Goal: Information Seeking & Learning: Compare options

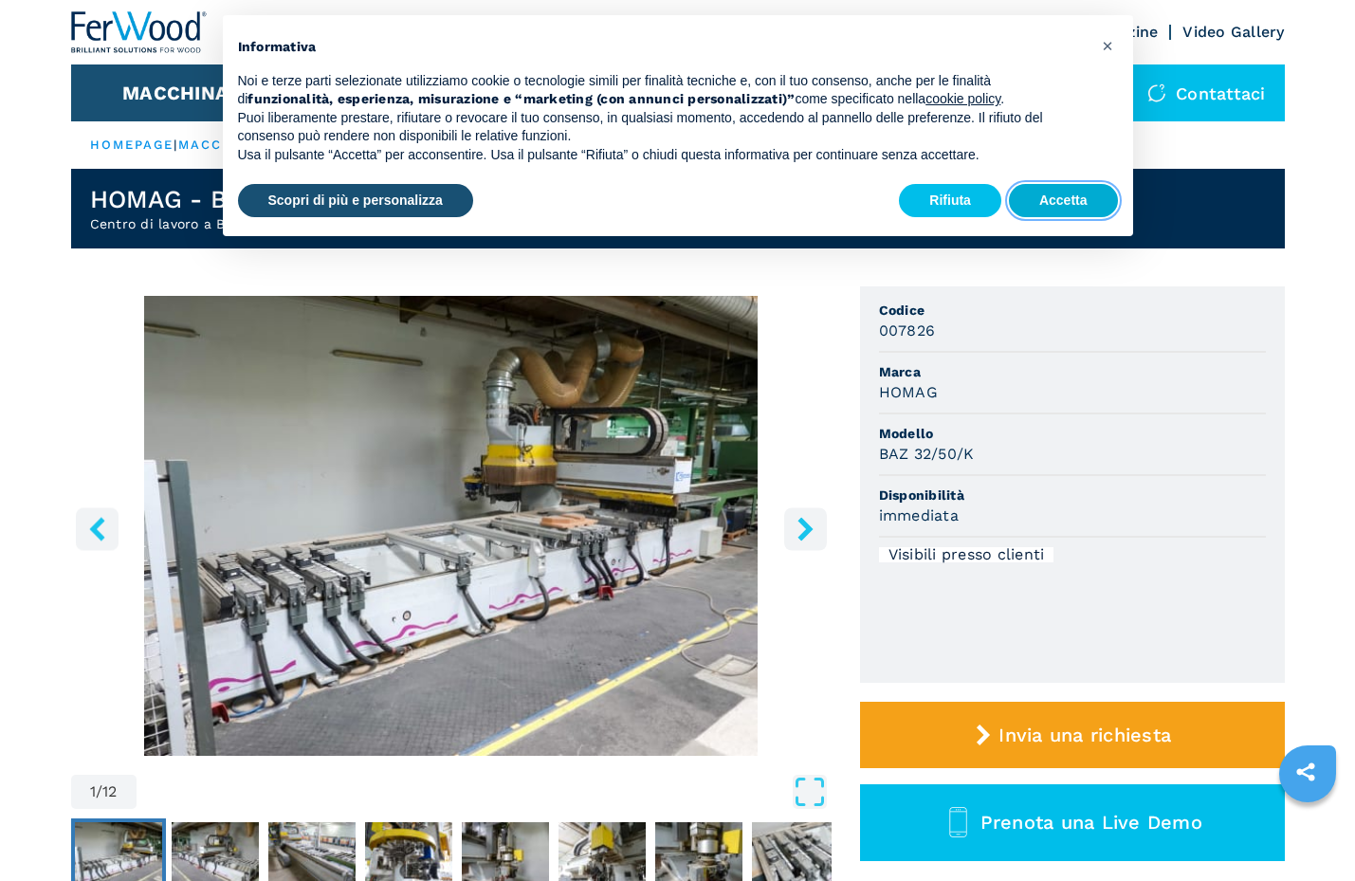
click at [1069, 198] on button "Accetta" at bounding box center [1063, 201] width 109 height 34
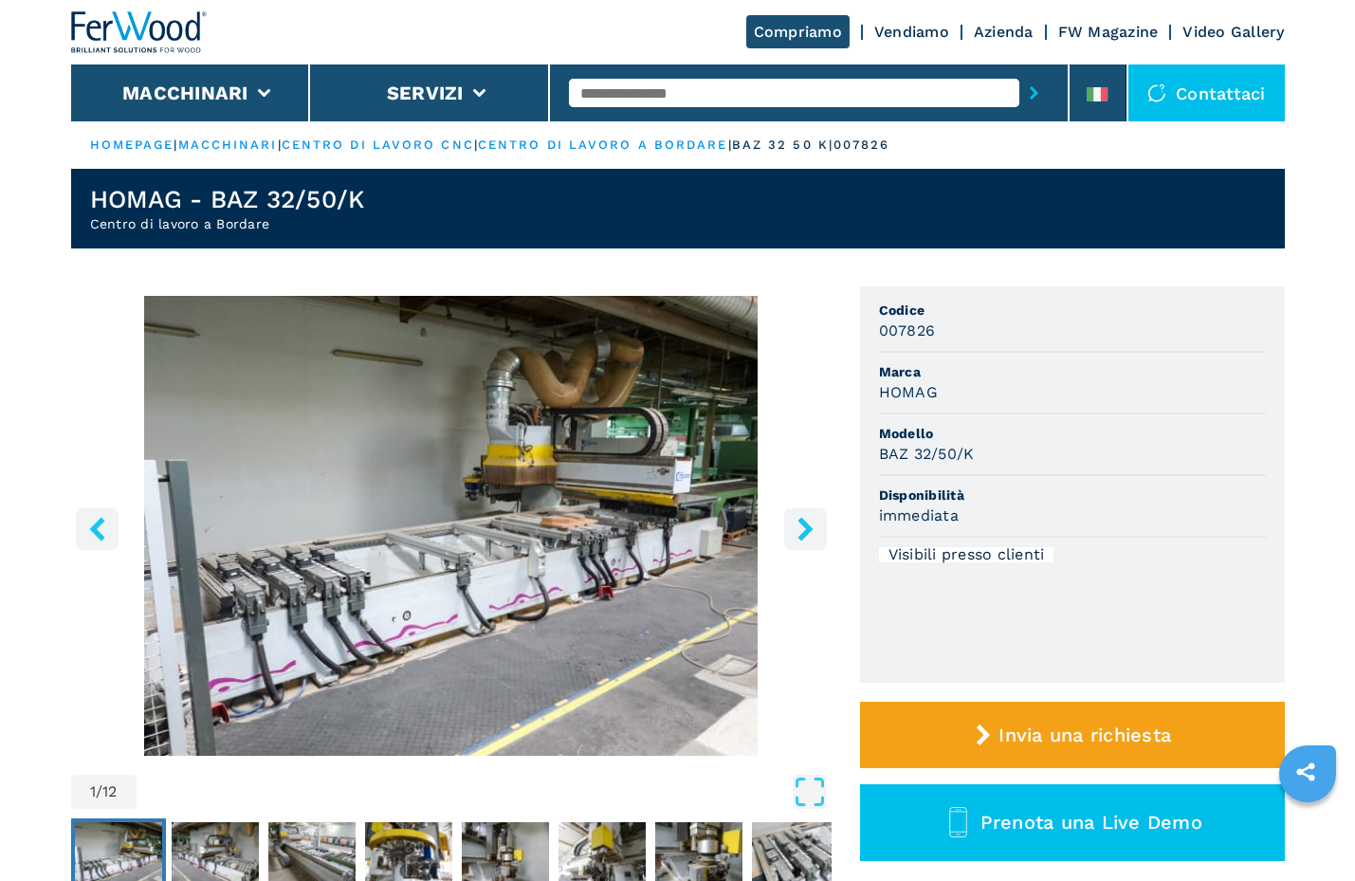
click at [792, 543] on button "right-button" at bounding box center [805, 528] width 43 height 43
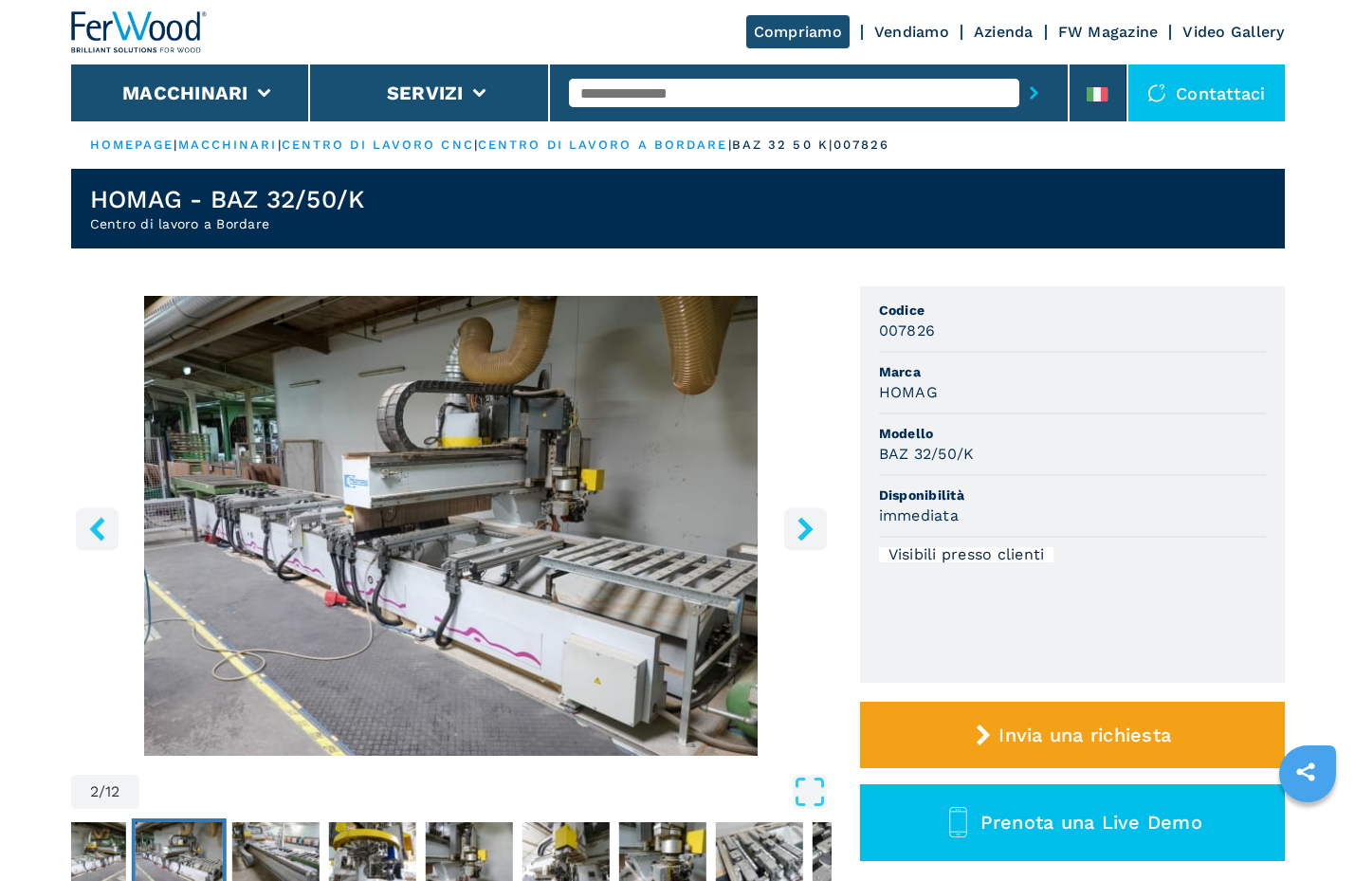
click at [792, 543] on button "right-button" at bounding box center [805, 528] width 43 height 43
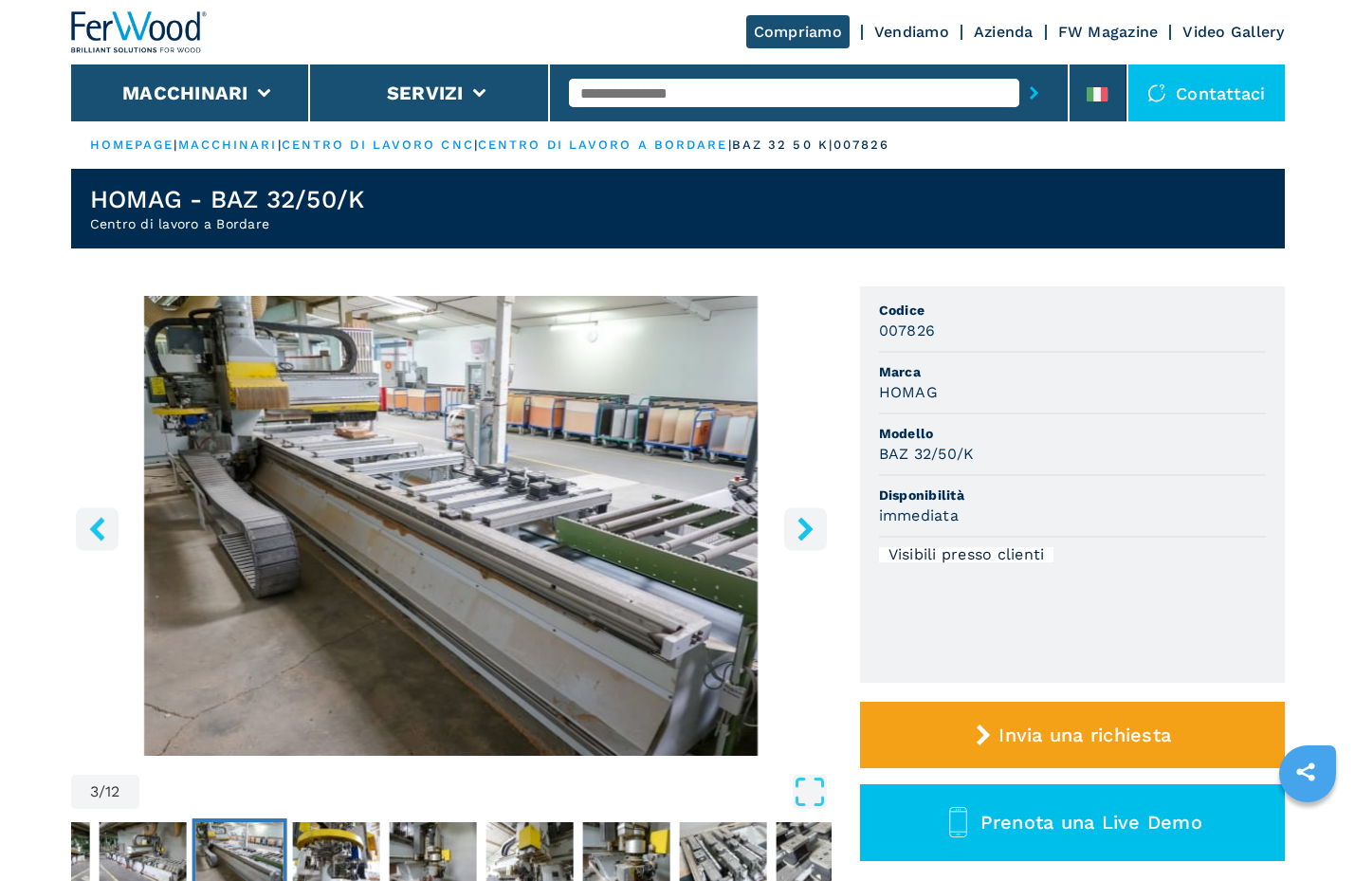
click at [792, 543] on button "right-button" at bounding box center [805, 528] width 43 height 43
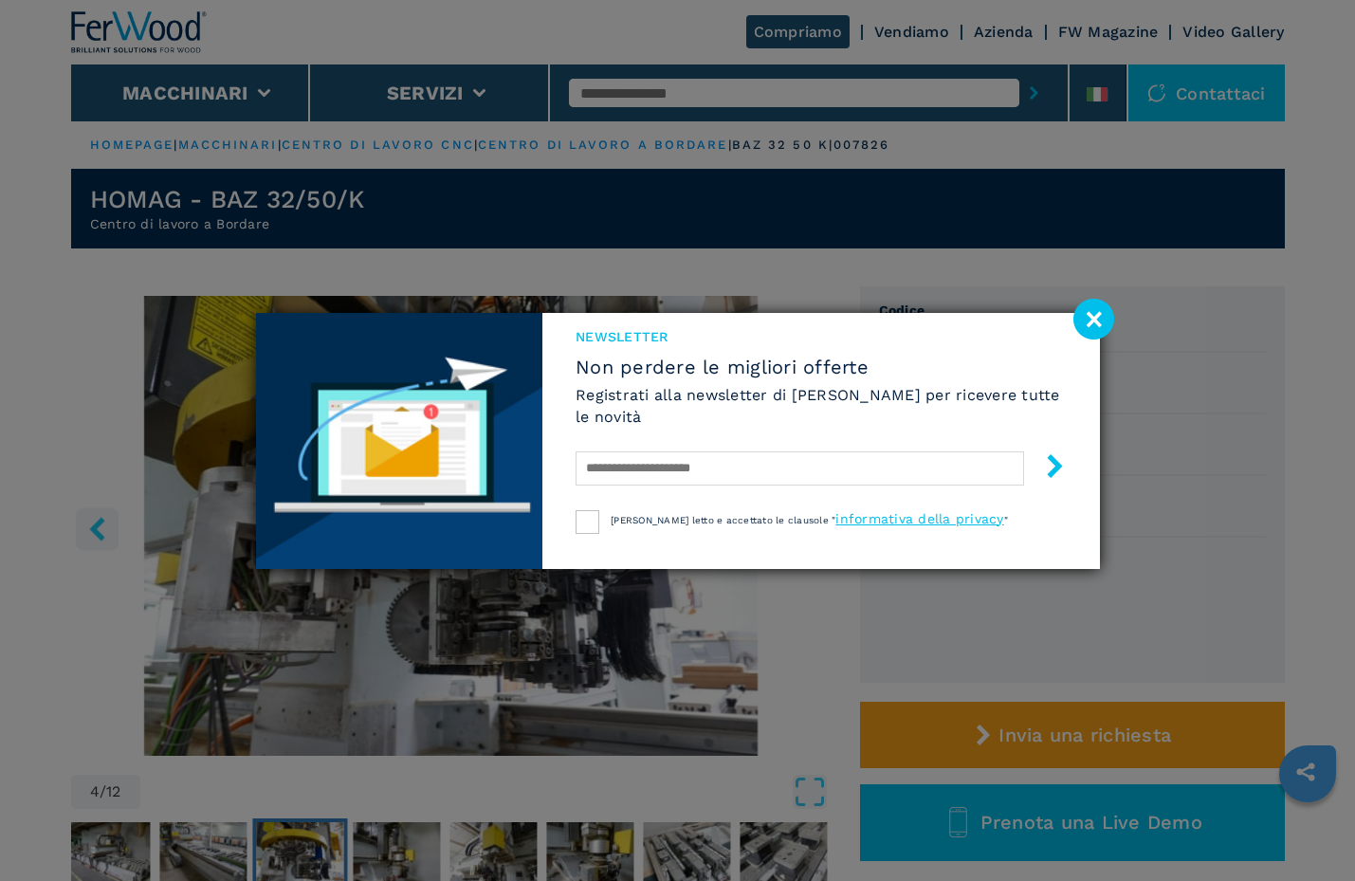
click at [1082, 325] on image at bounding box center [1094, 319] width 41 height 41
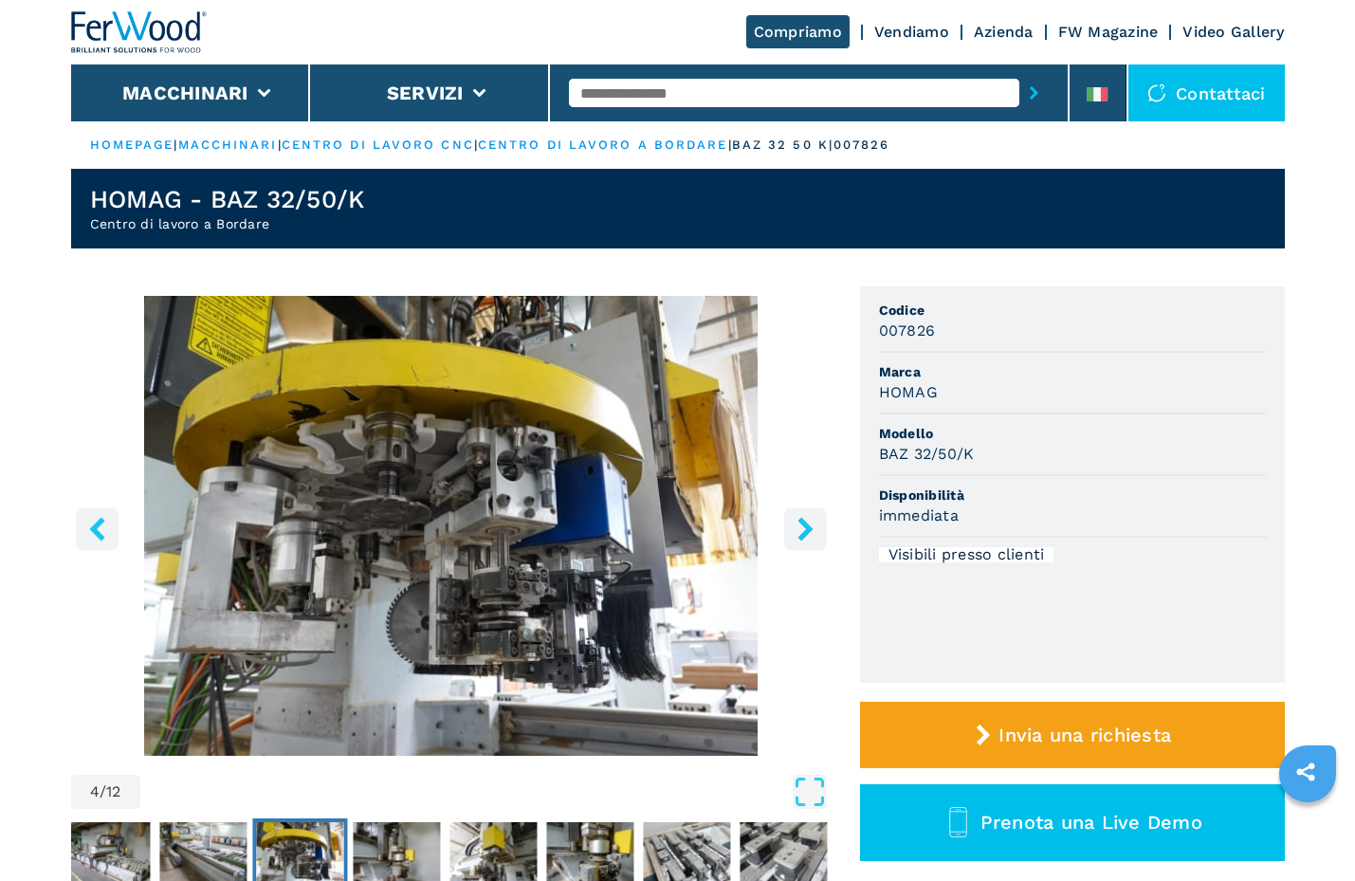
click at [802, 530] on icon "right-button" at bounding box center [806, 529] width 24 height 24
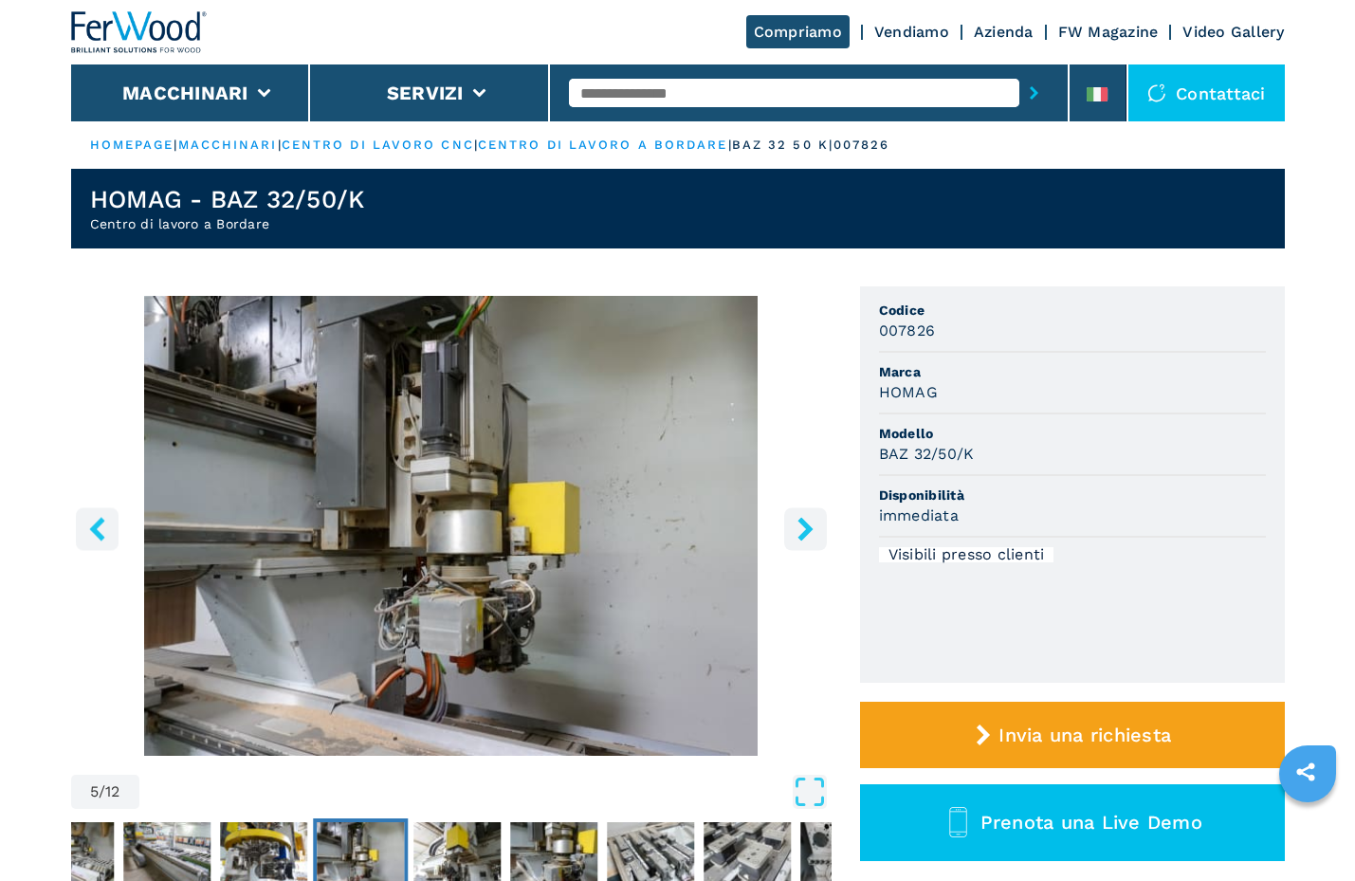
click at [802, 530] on icon "right-button" at bounding box center [806, 529] width 24 height 24
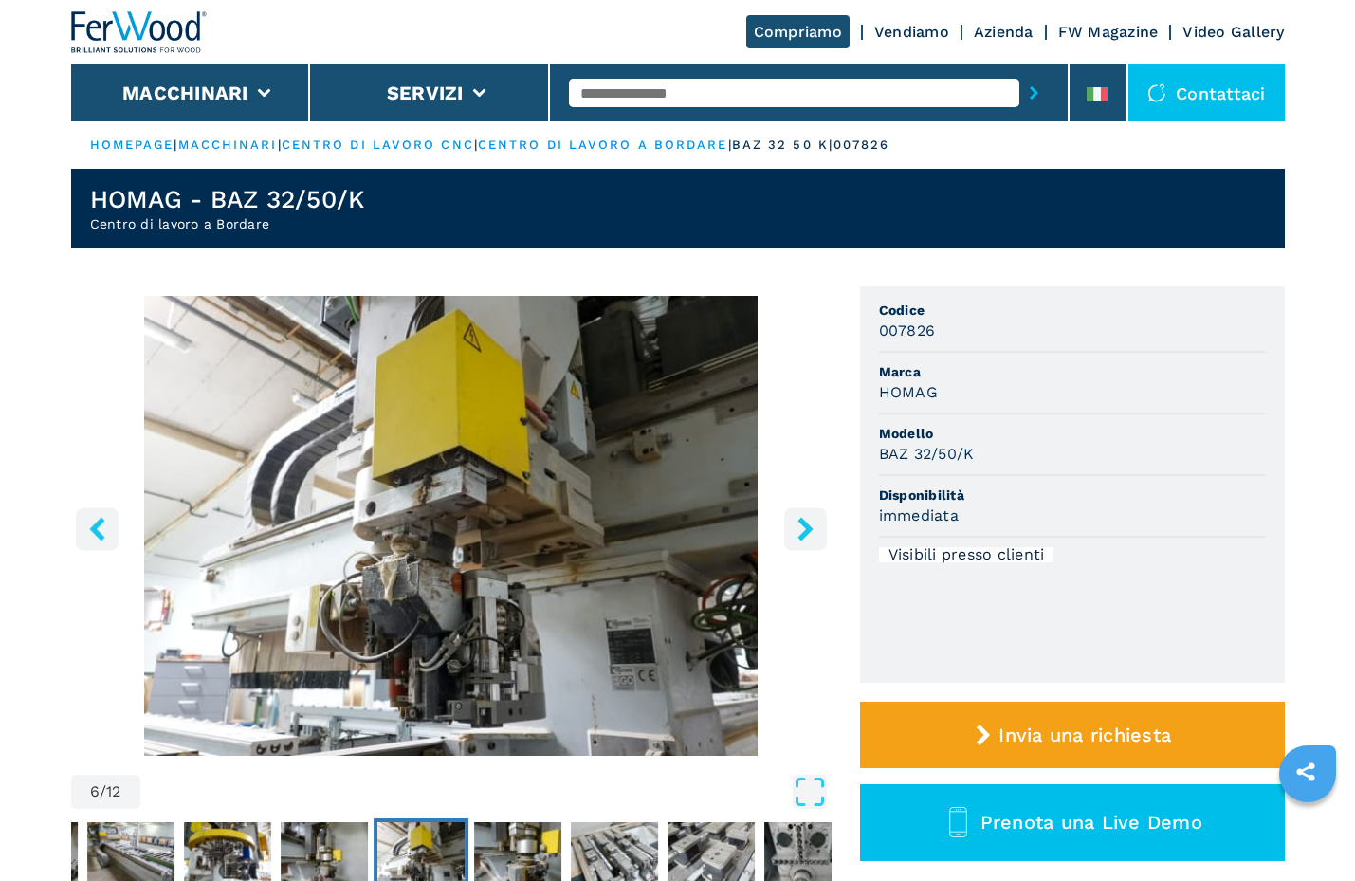
click at [802, 530] on icon "right-button" at bounding box center [806, 529] width 24 height 24
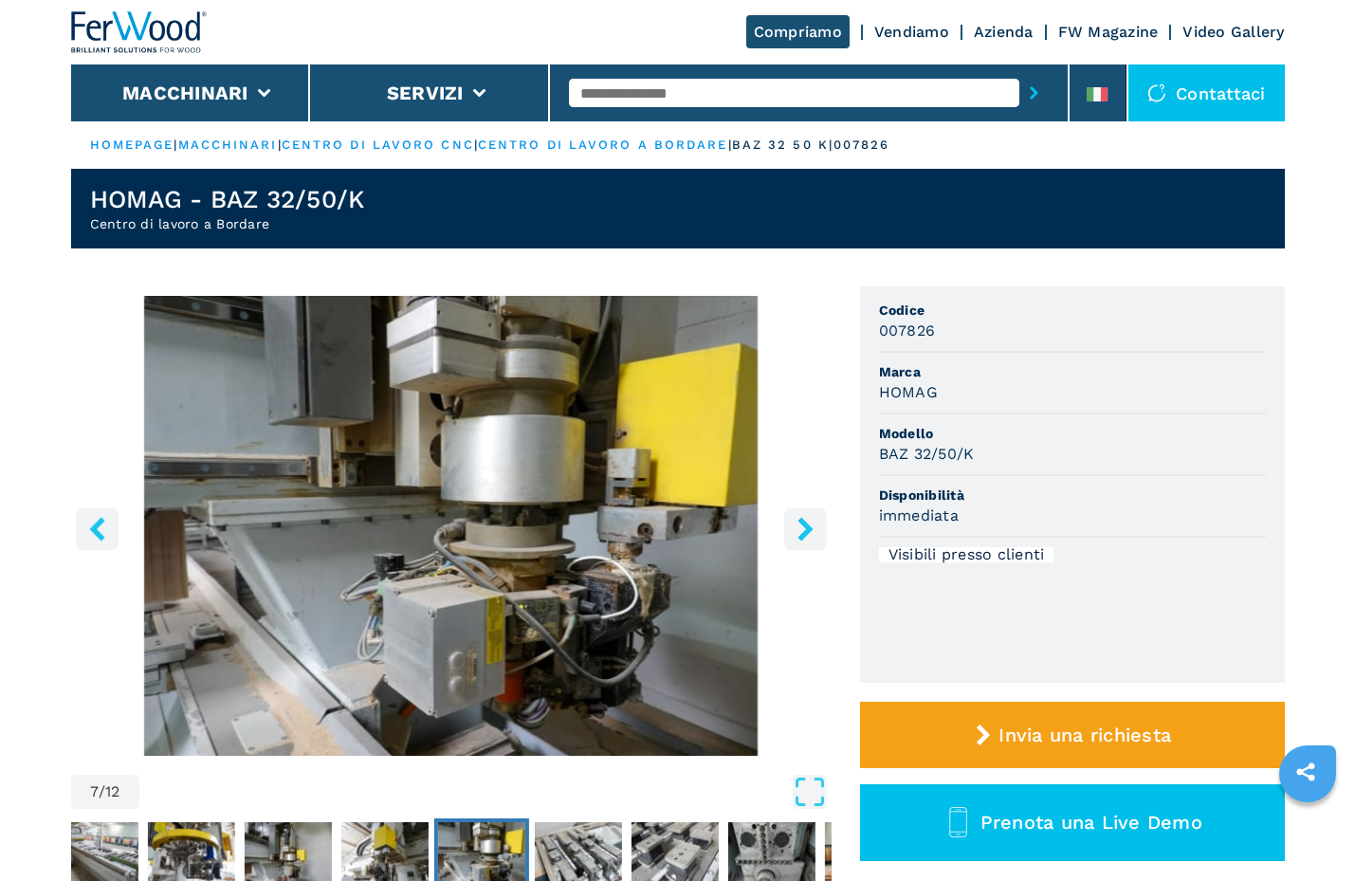
click at [802, 530] on icon "right-button" at bounding box center [806, 529] width 24 height 24
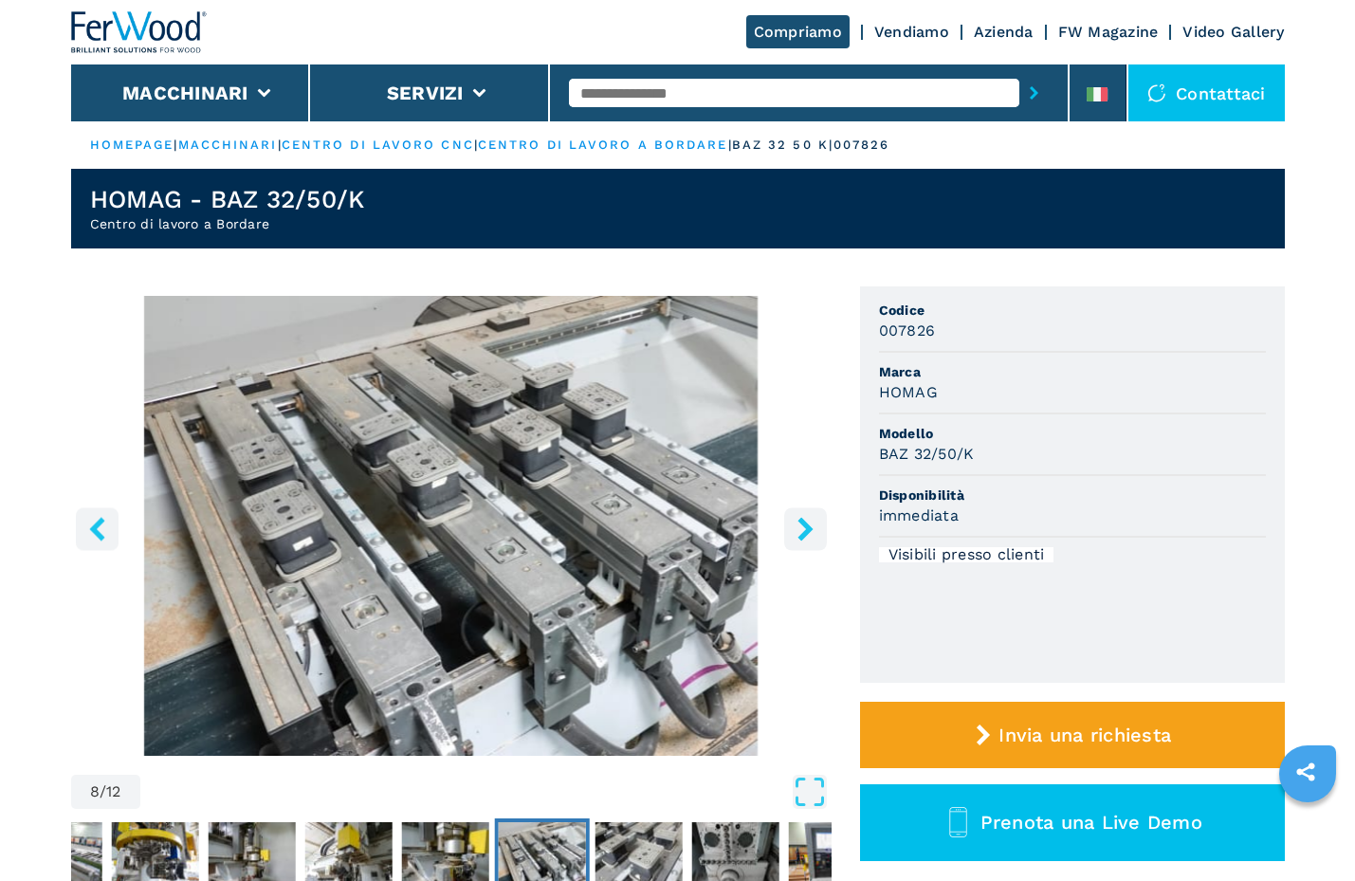
click at [802, 530] on icon "right-button" at bounding box center [806, 529] width 24 height 24
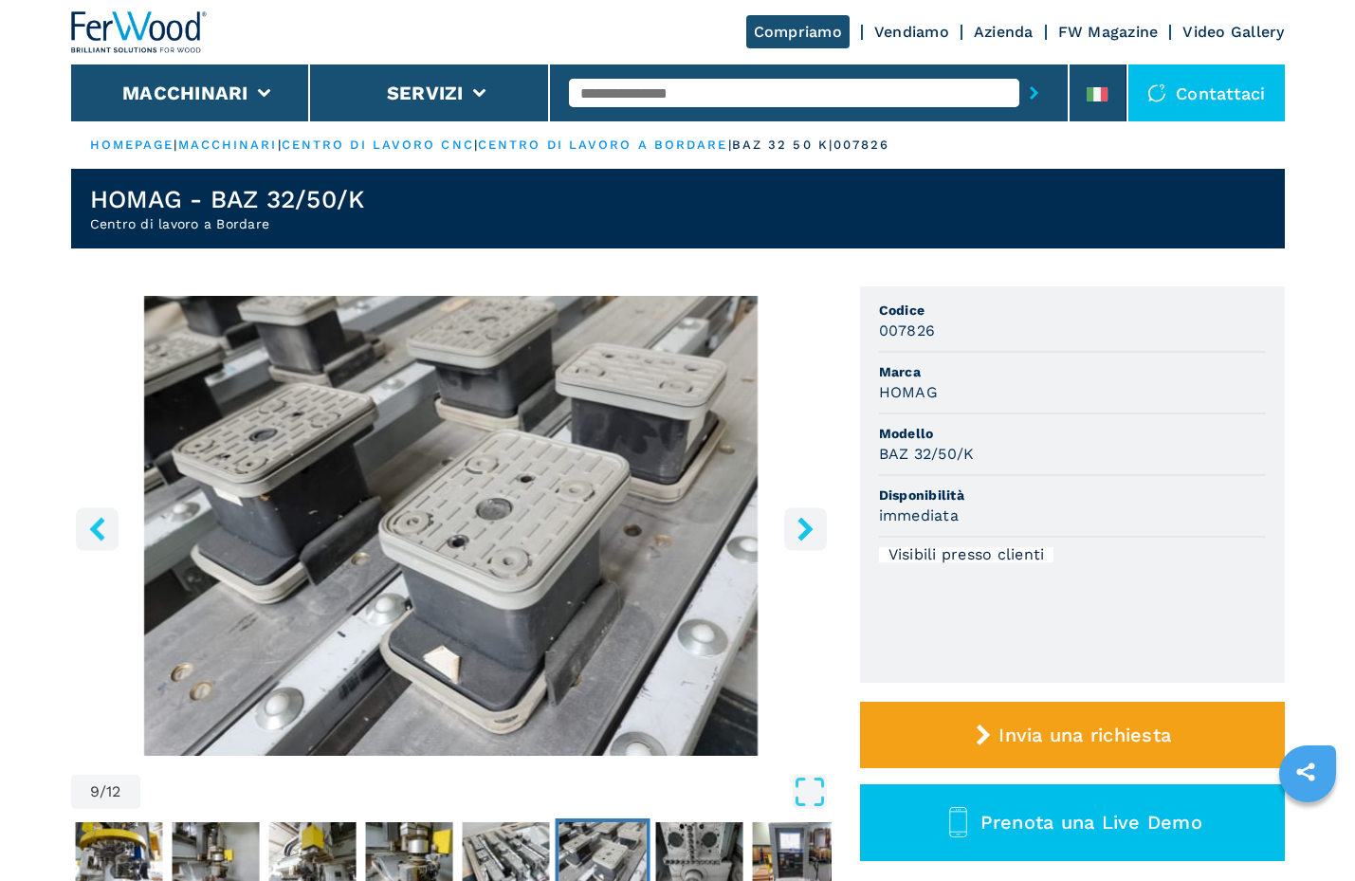
click at [802, 530] on icon "right-button" at bounding box center [806, 529] width 24 height 24
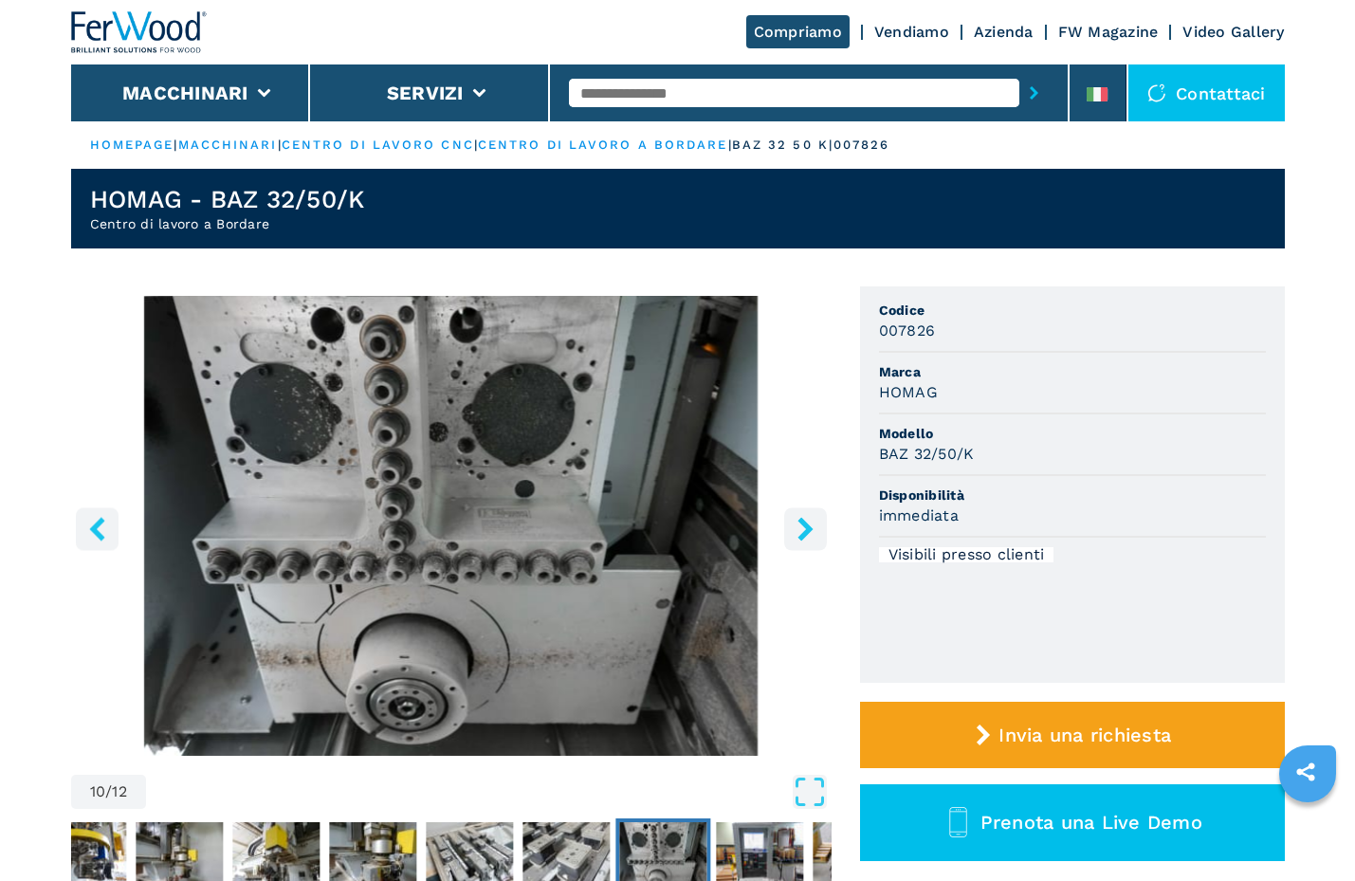
click at [802, 530] on icon "right-button" at bounding box center [806, 529] width 24 height 24
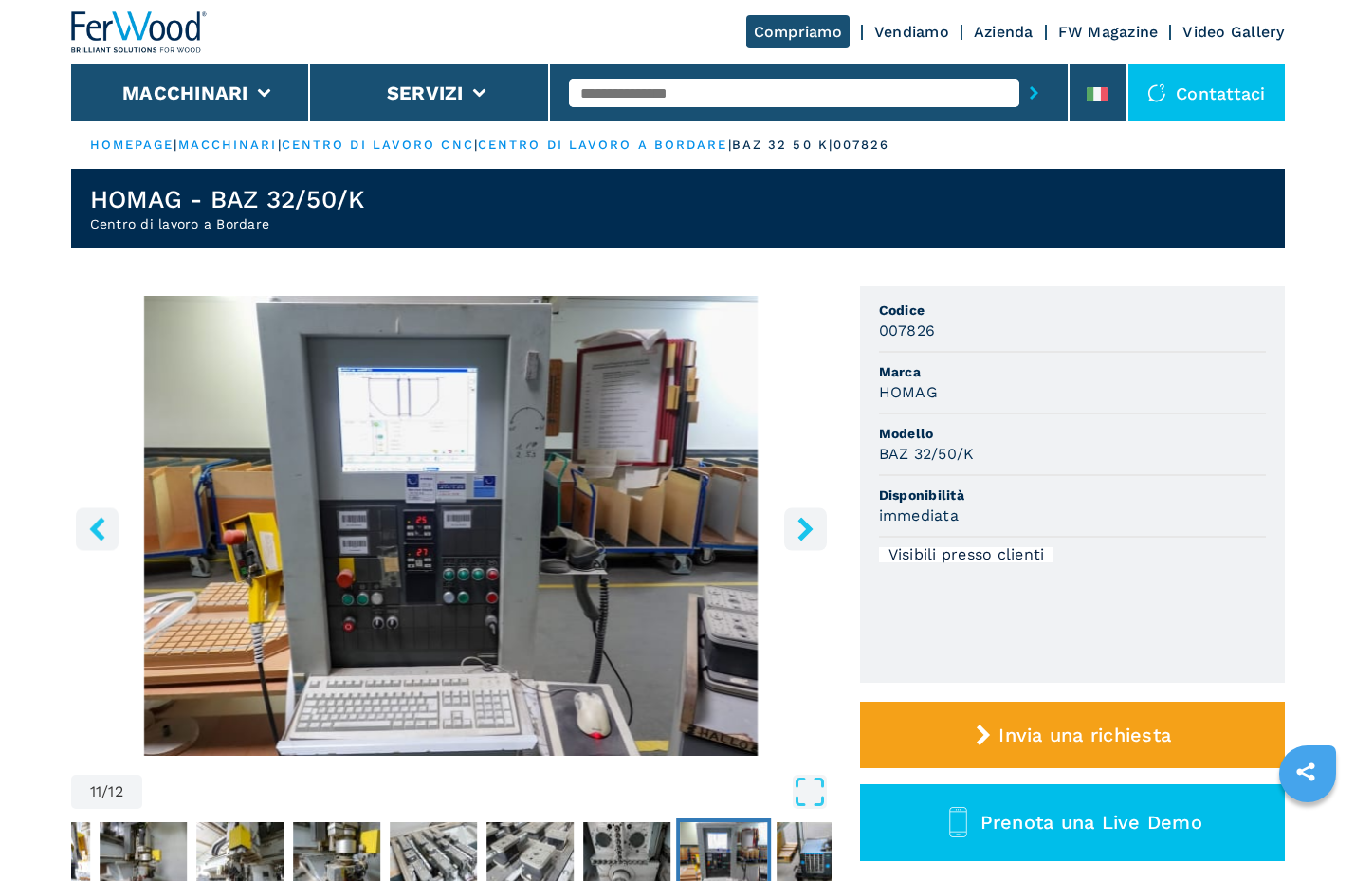
click at [802, 530] on icon "right-button" at bounding box center [806, 529] width 24 height 24
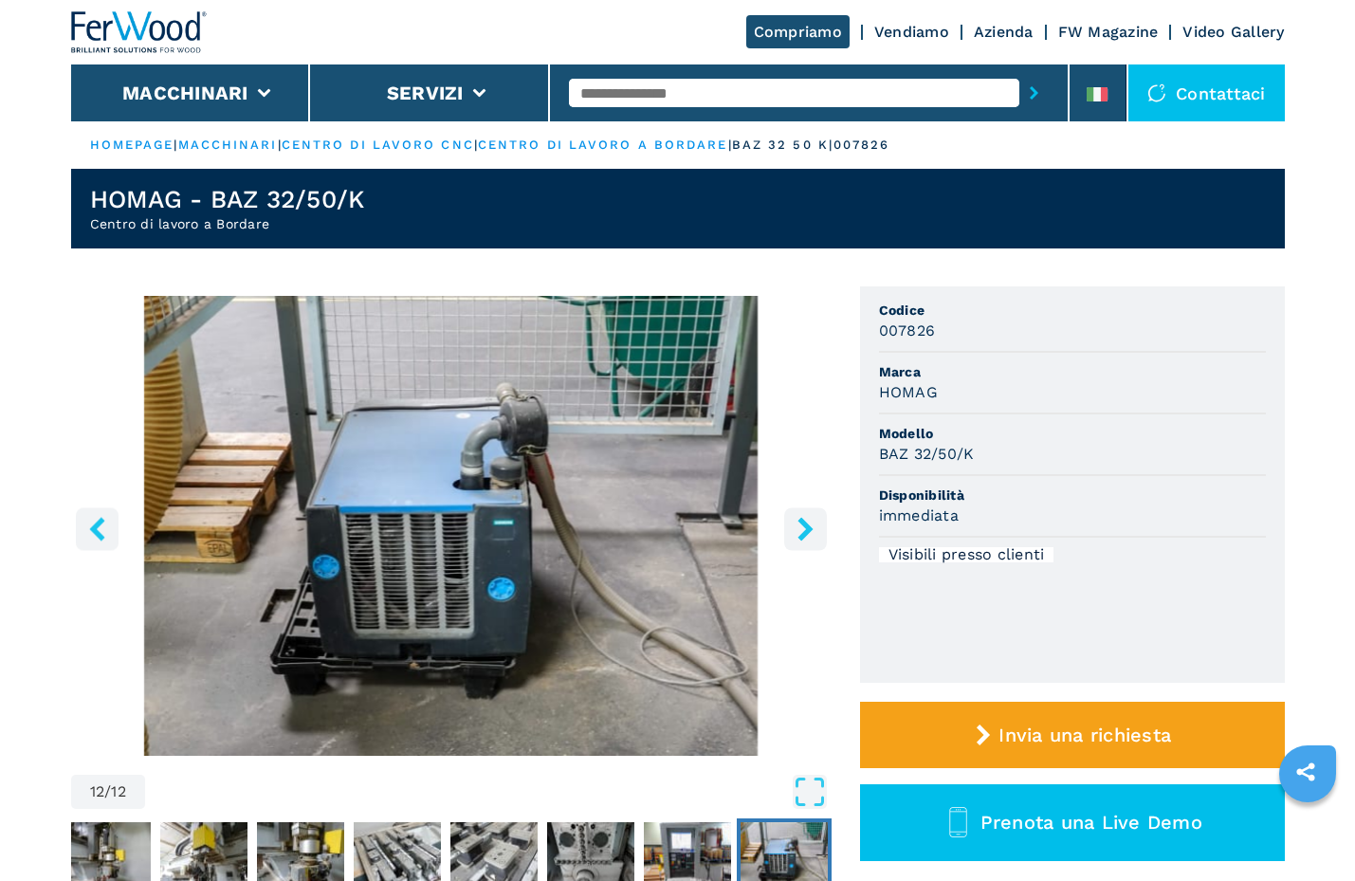
click at [802, 530] on icon "right-button" at bounding box center [806, 529] width 24 height 24
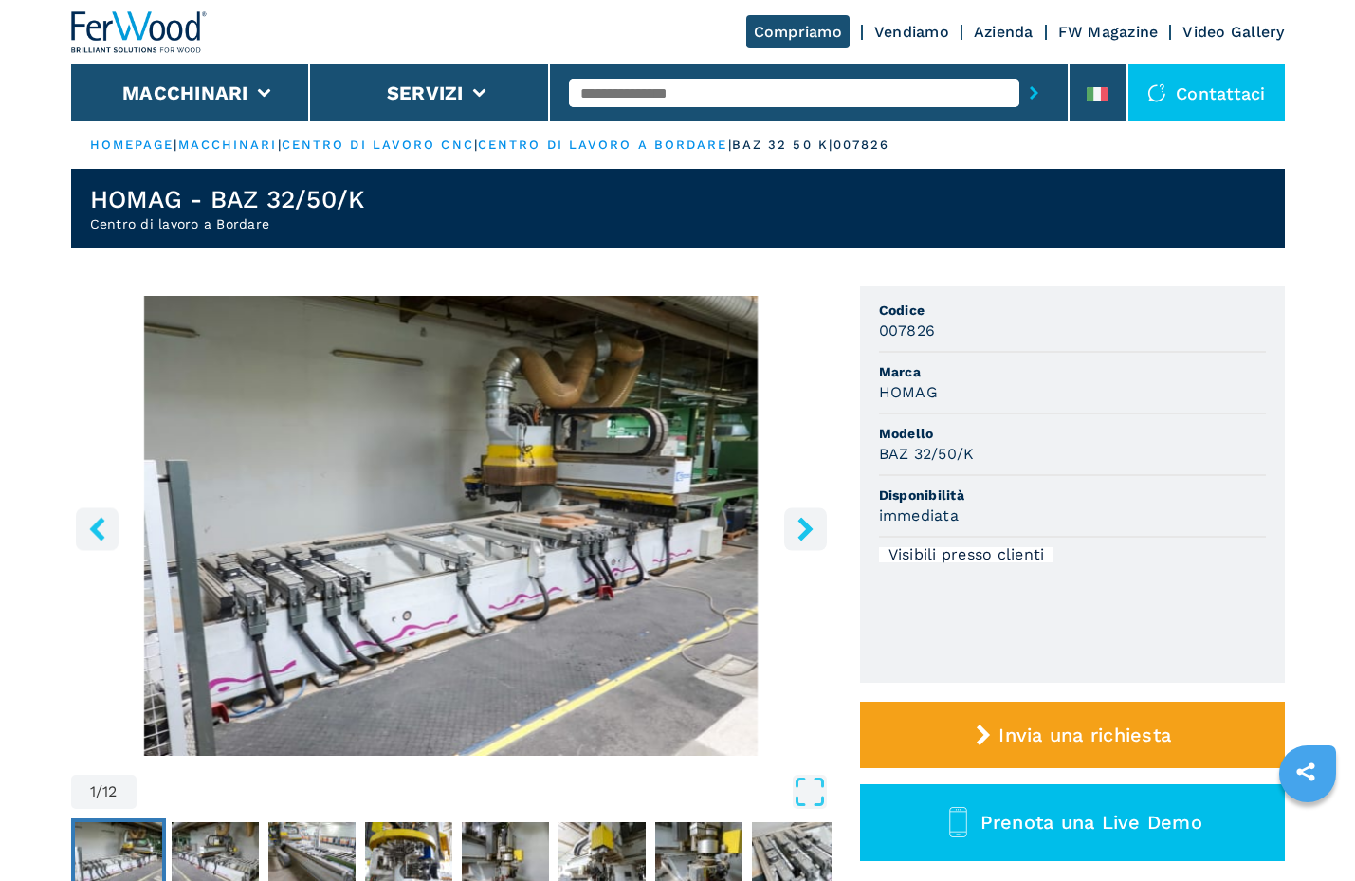
click at [802, 530] on icon "right-button" at bounding box center [806, 529] width 24 height 24
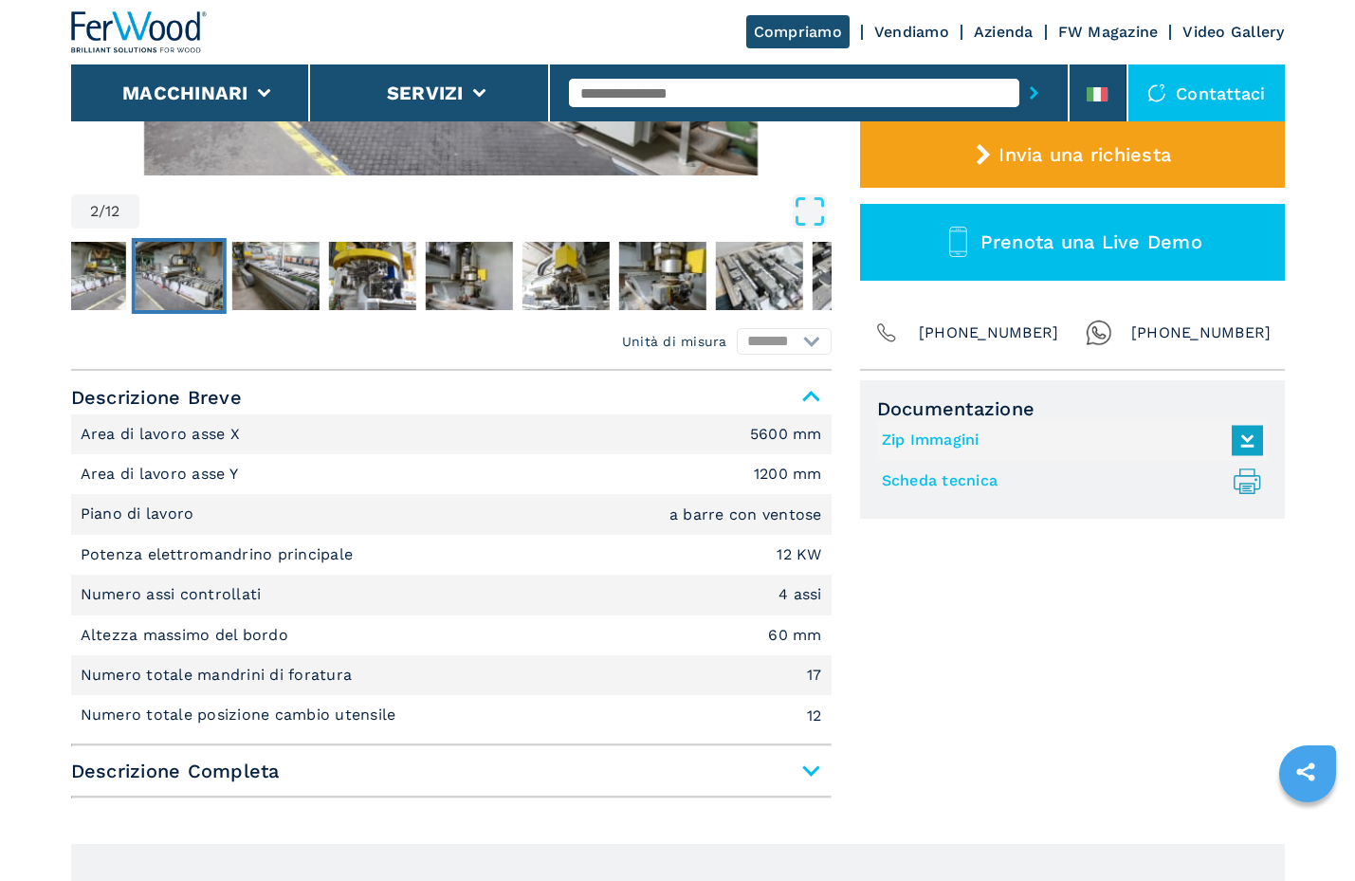
scroll to position [1064, 0]
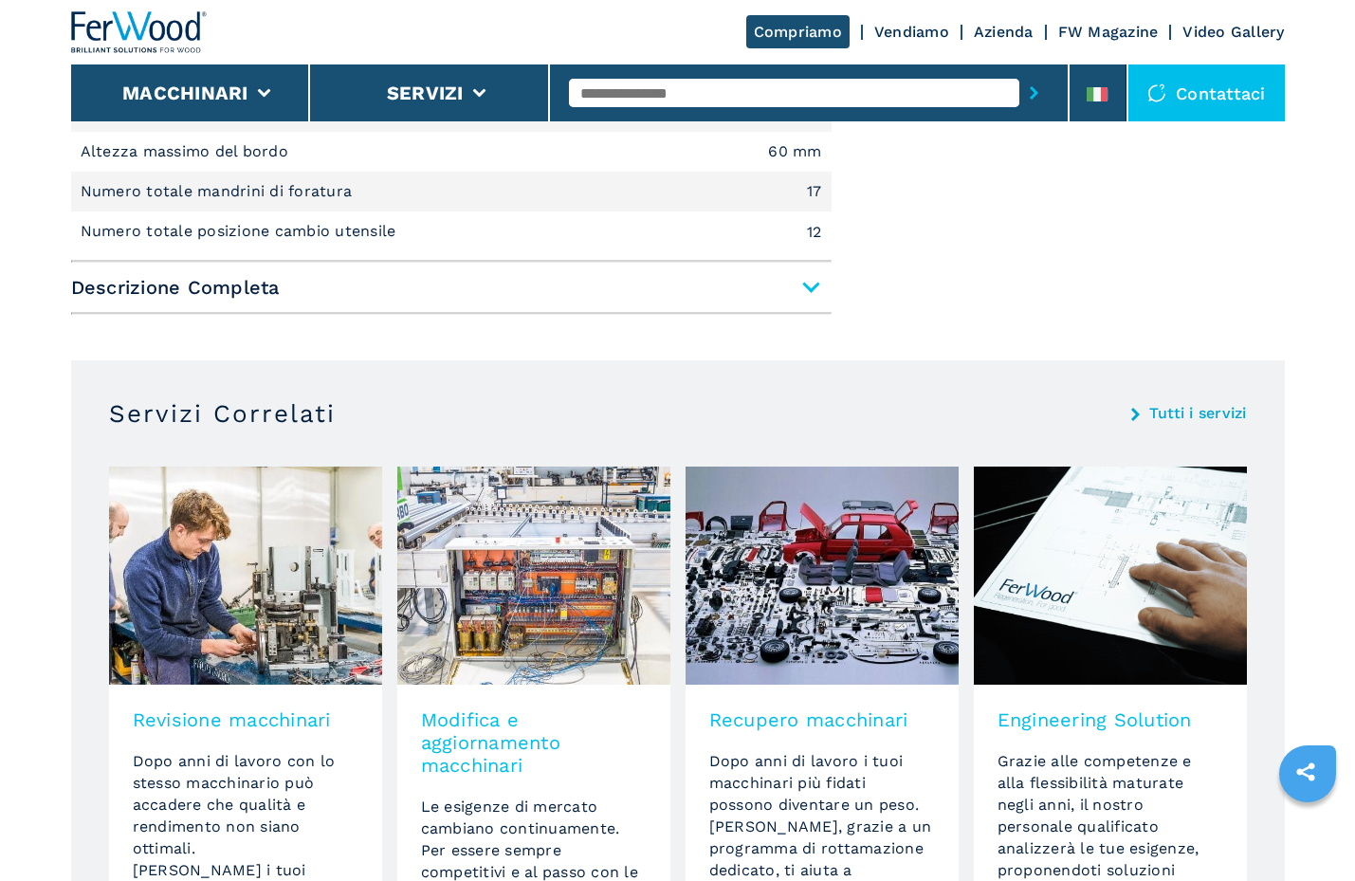
click at [801, 288] on span "Descrizione Completa" at bounding box center [451, 287] width 761 height 34
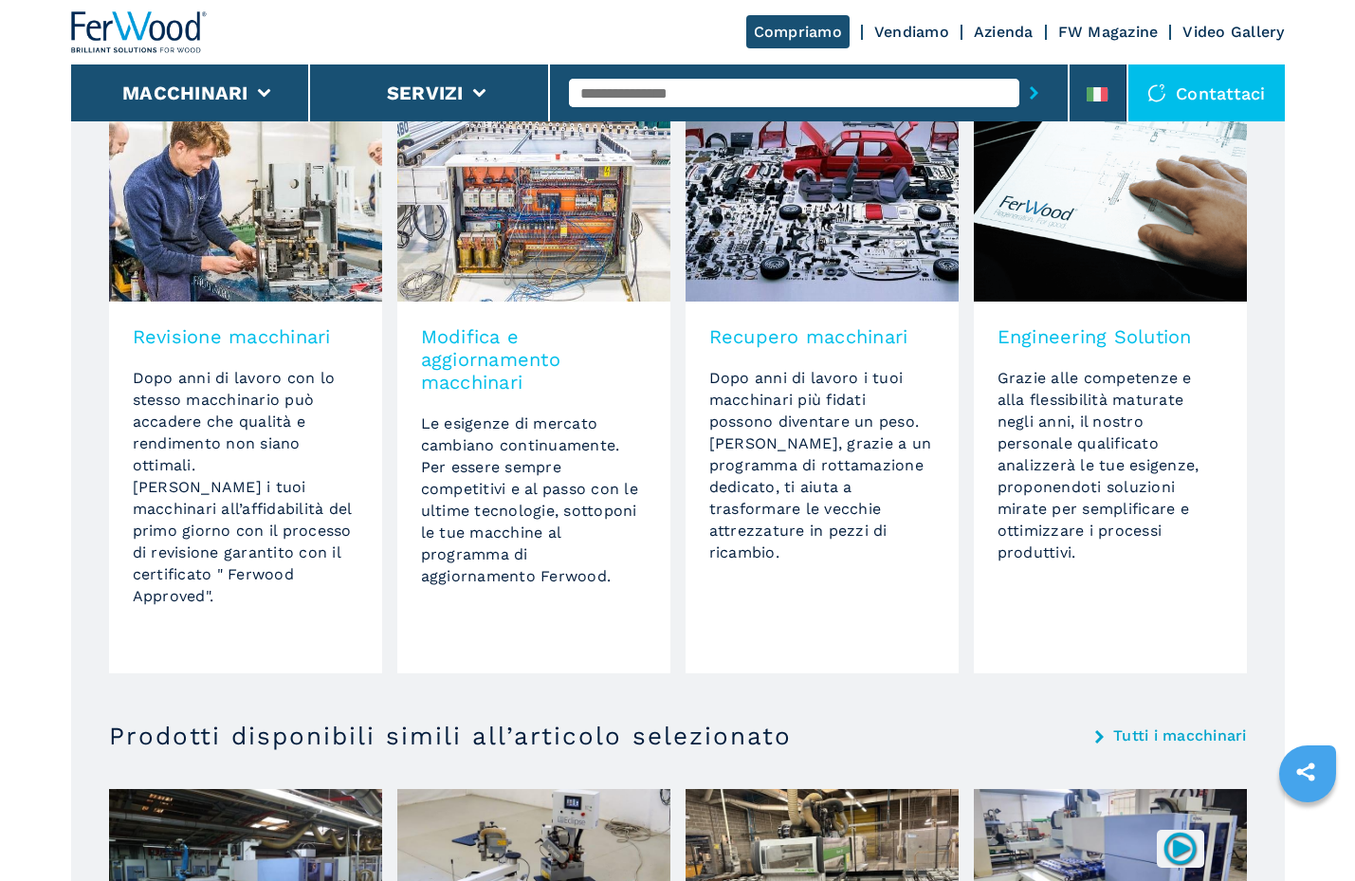
scroll to position [3676, 0]
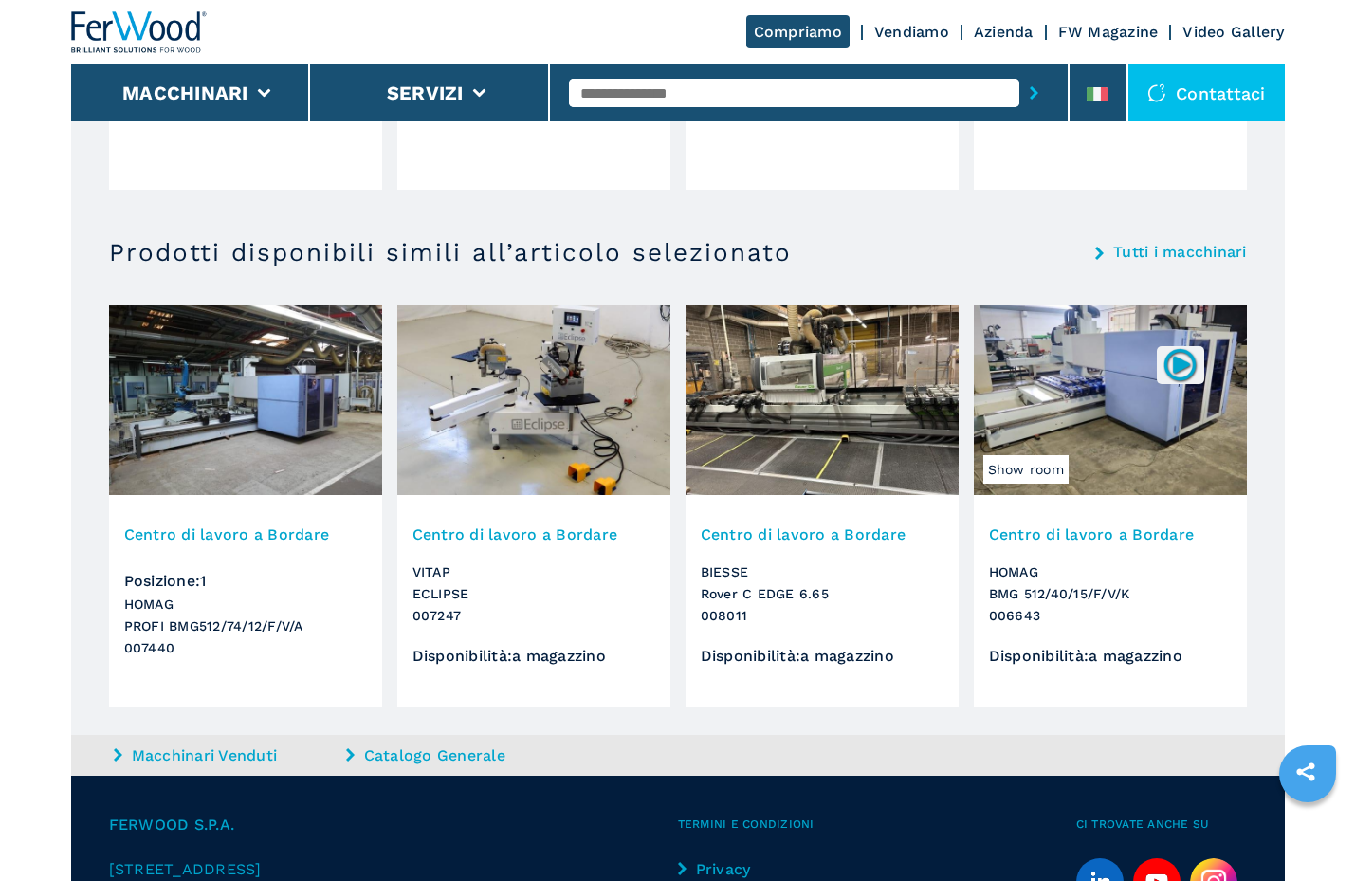
click at [1161, 381] on div at bounding box center [1180, 365] width 47 height 38
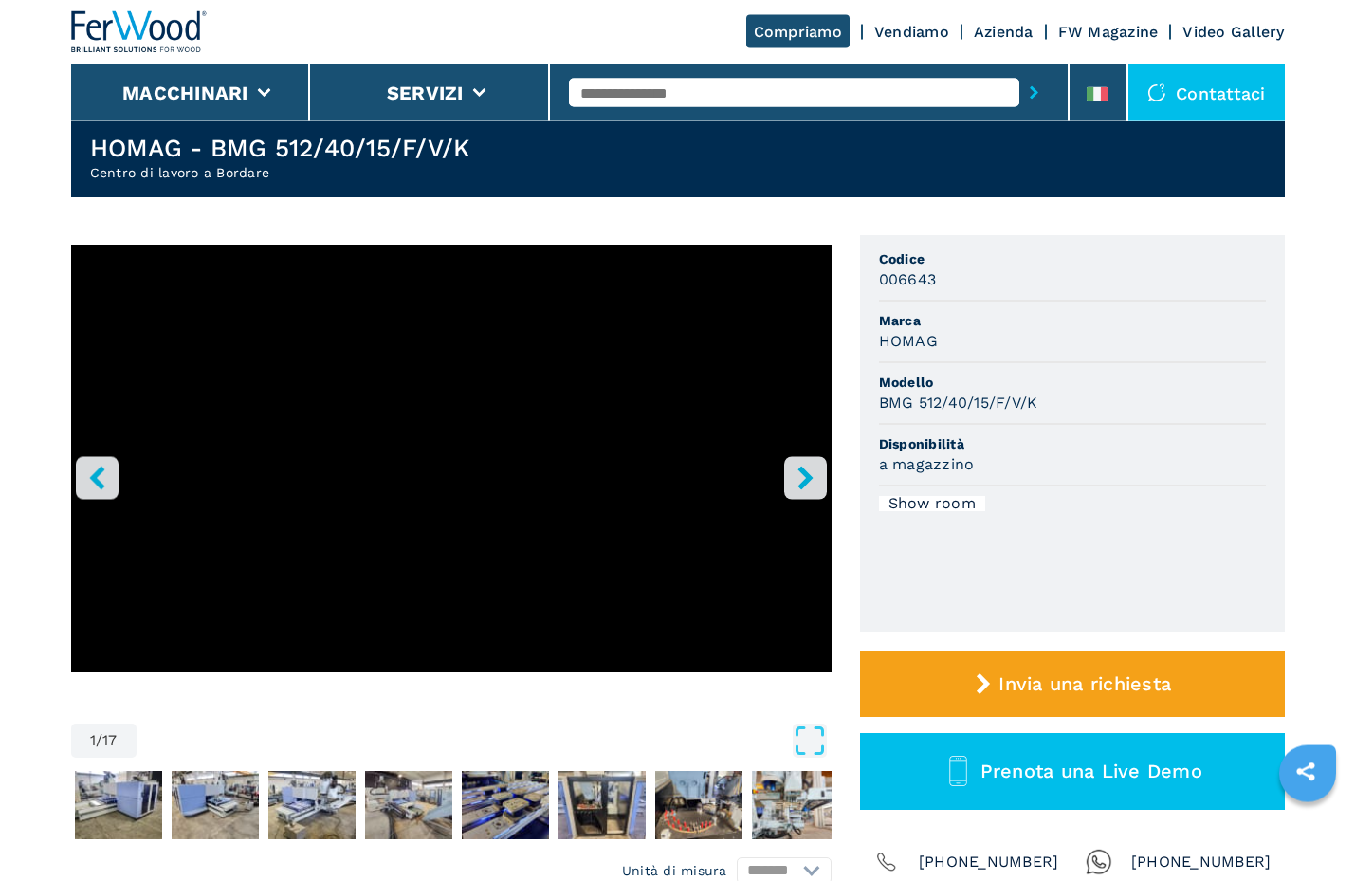
scroll to position [97, 0]
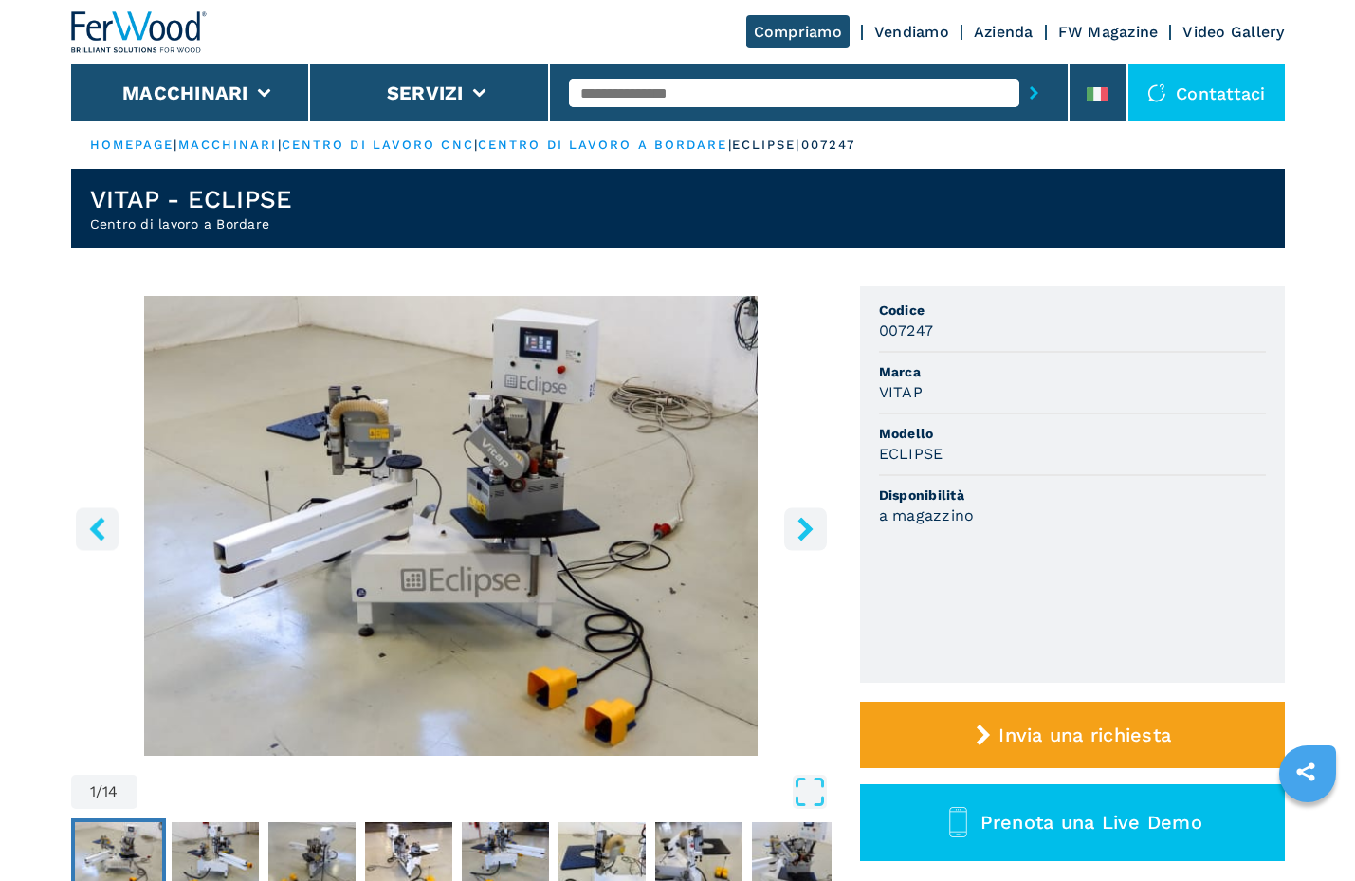
scroll to position [97, 0]
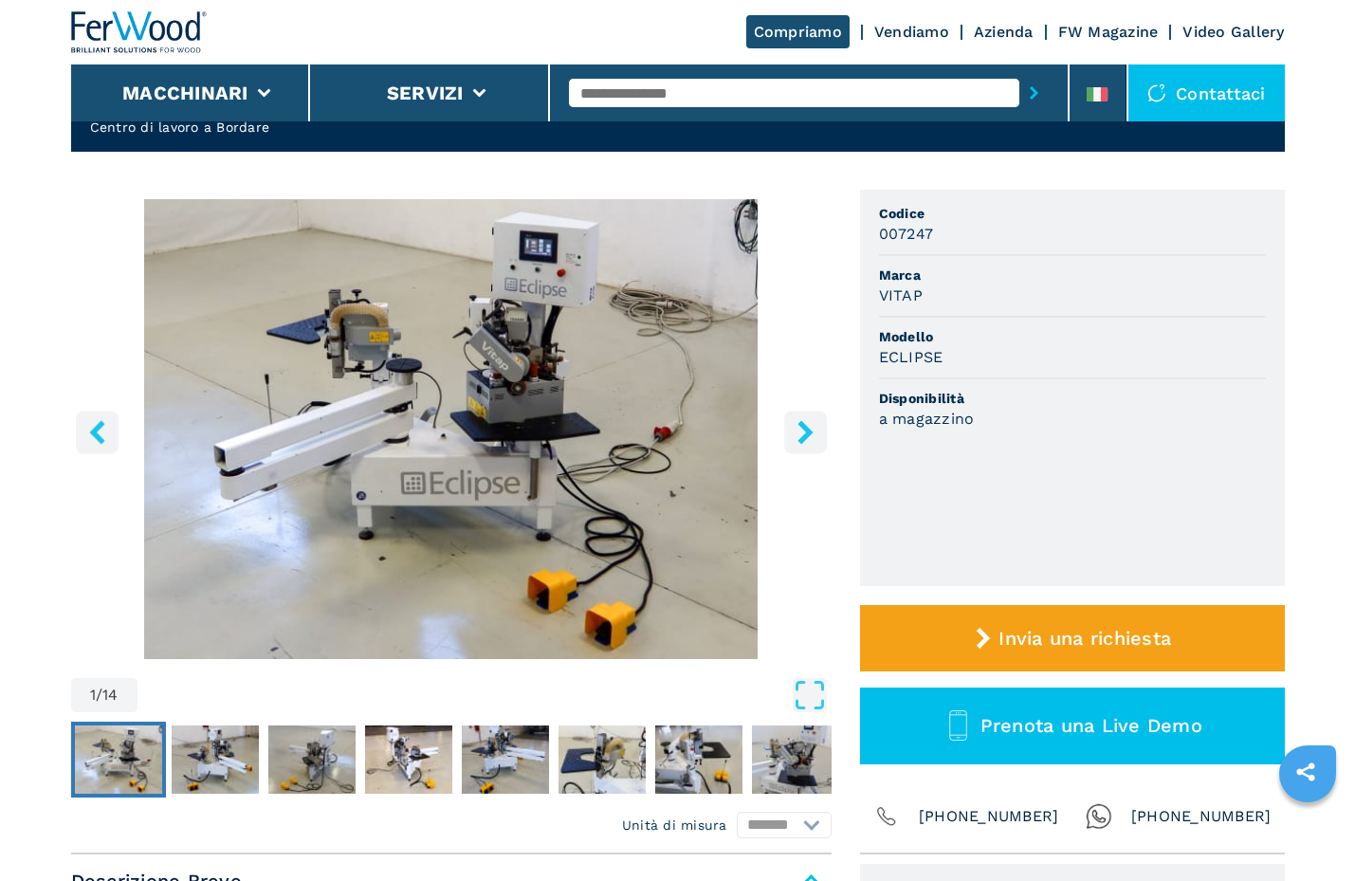
click at [819, 442] on button "right-button" at bounding box center [805, 432] width 43 height 43
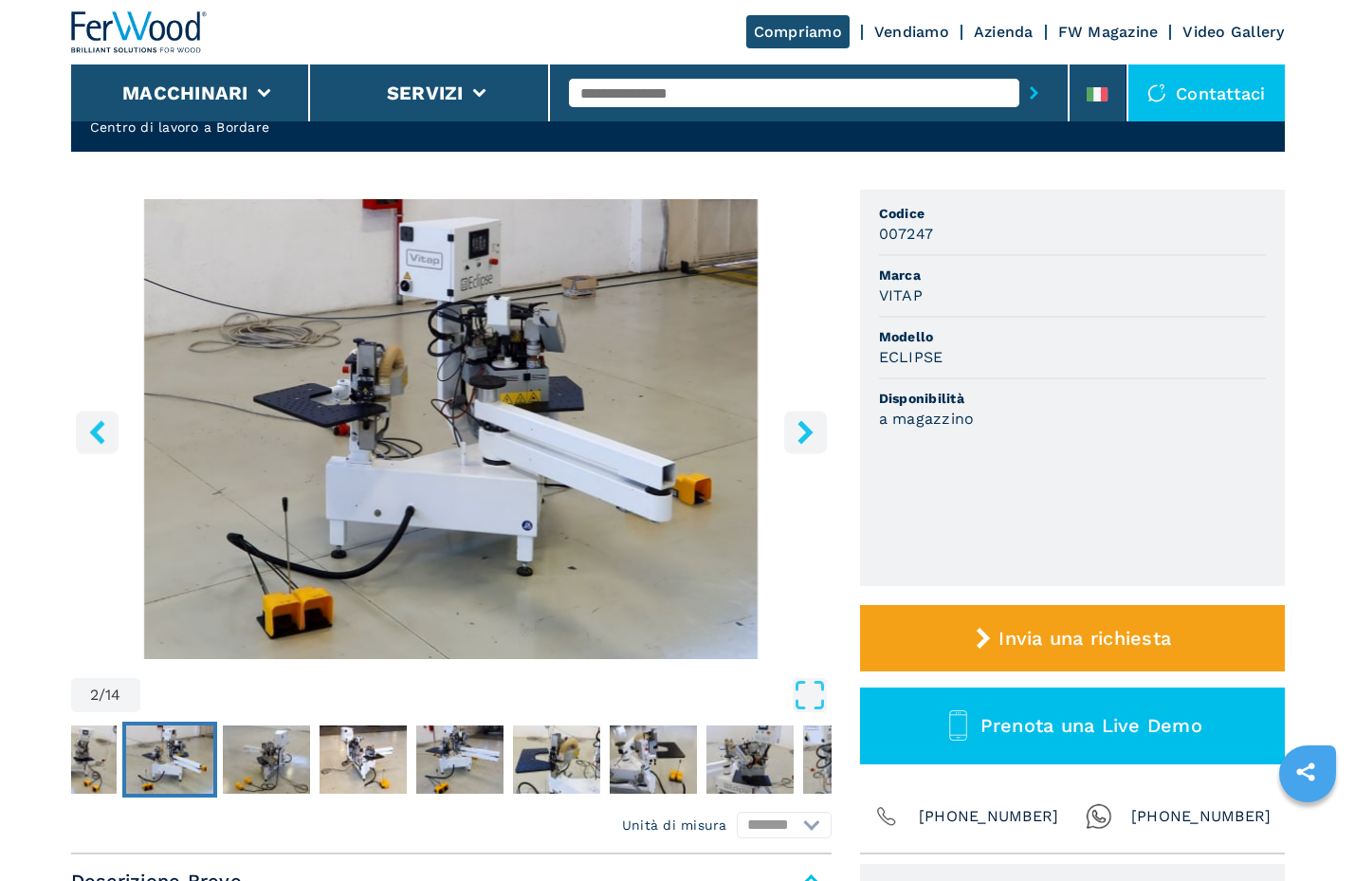
click at [819, 442] on button "right-button" at bounding box center [805, 432] width 43 height 43
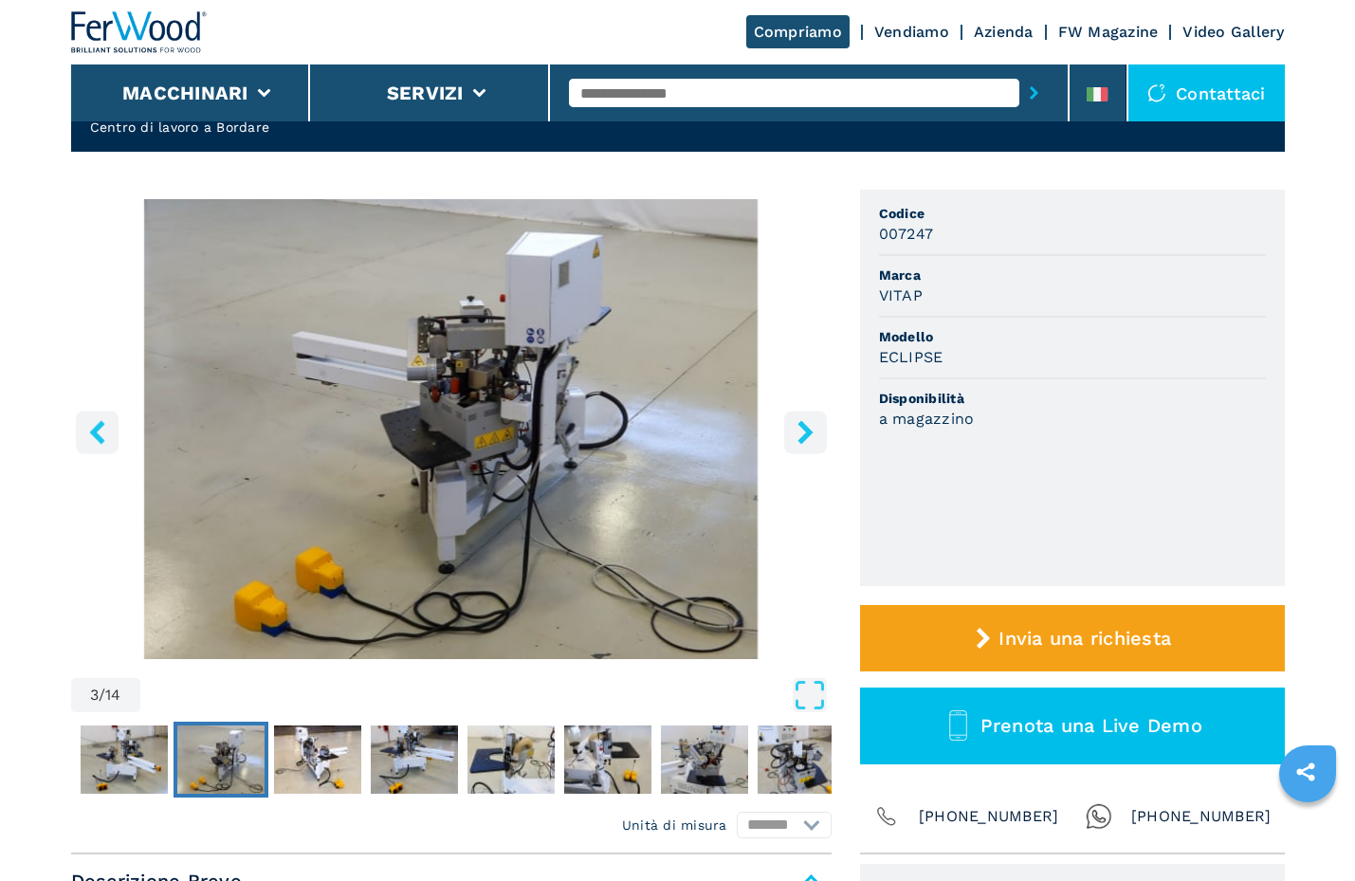
click at [819, 442] on button "right-button" at bounding box center [805, 432] width 43 height 43
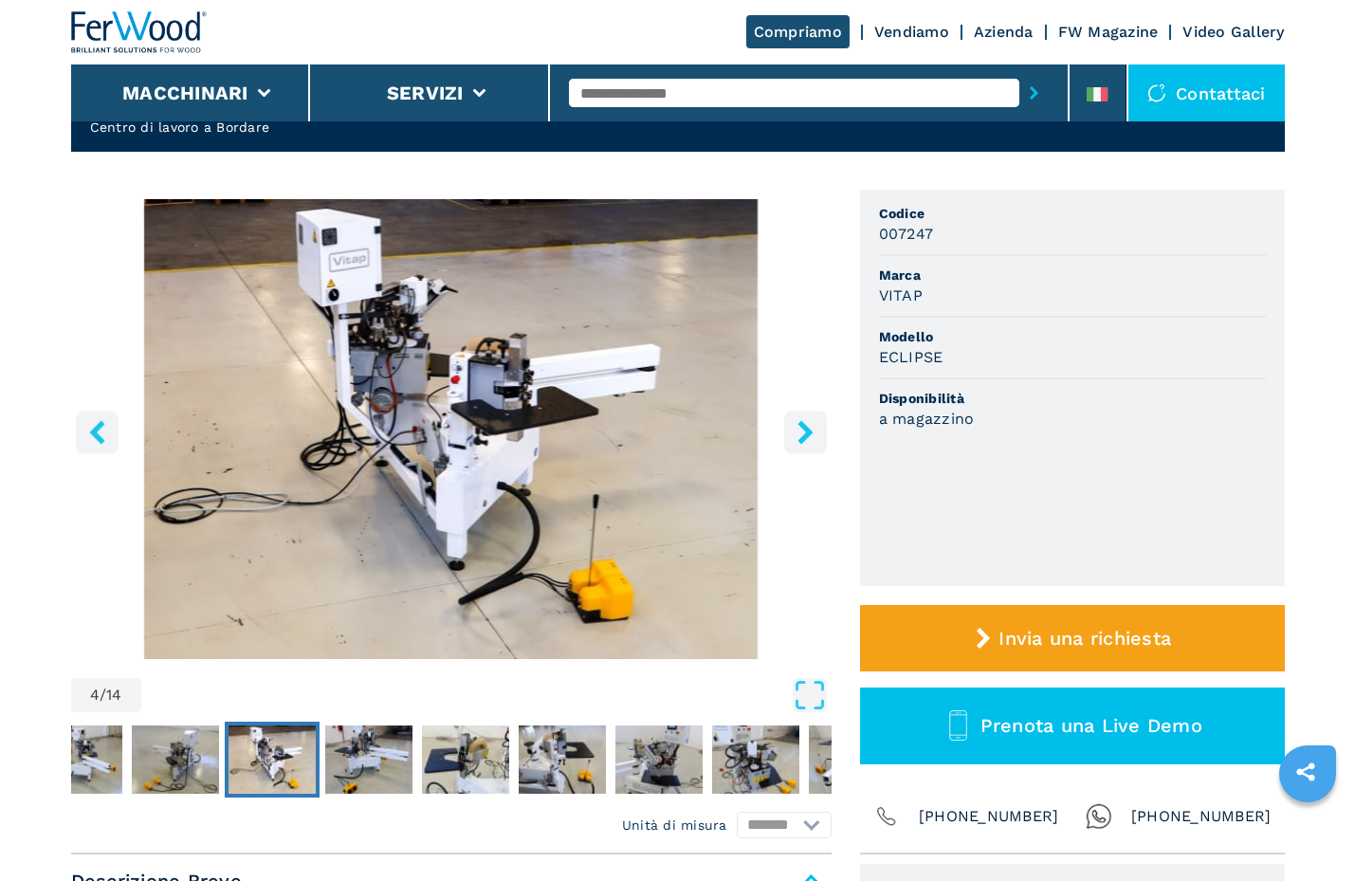
click at [819, 441] on button "right-button" at bounding box center [805, 432] width 43 height 43
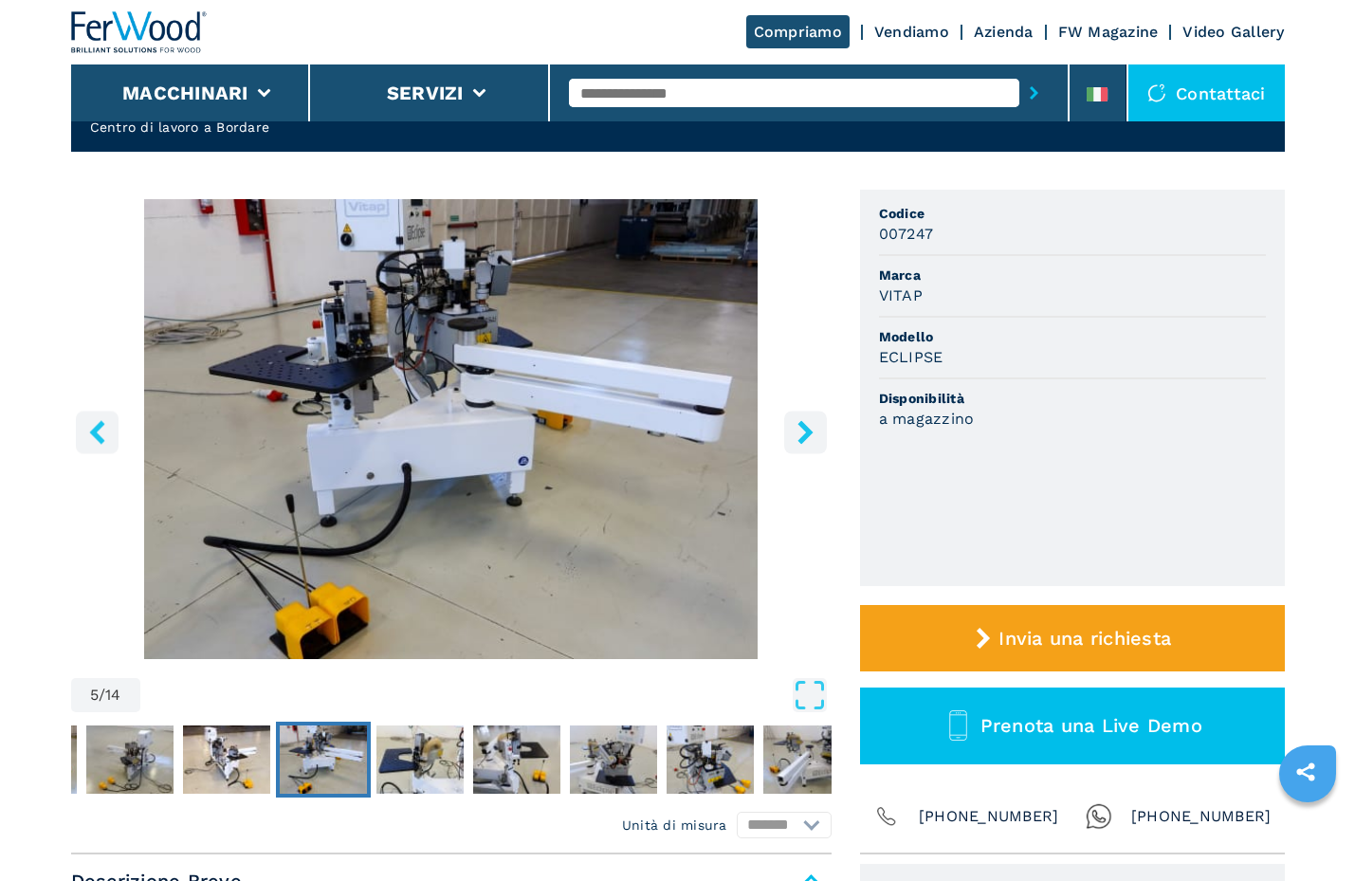
click at [819, 438] on button "right-button" at bounding box center [805, 432] width 43 height 43
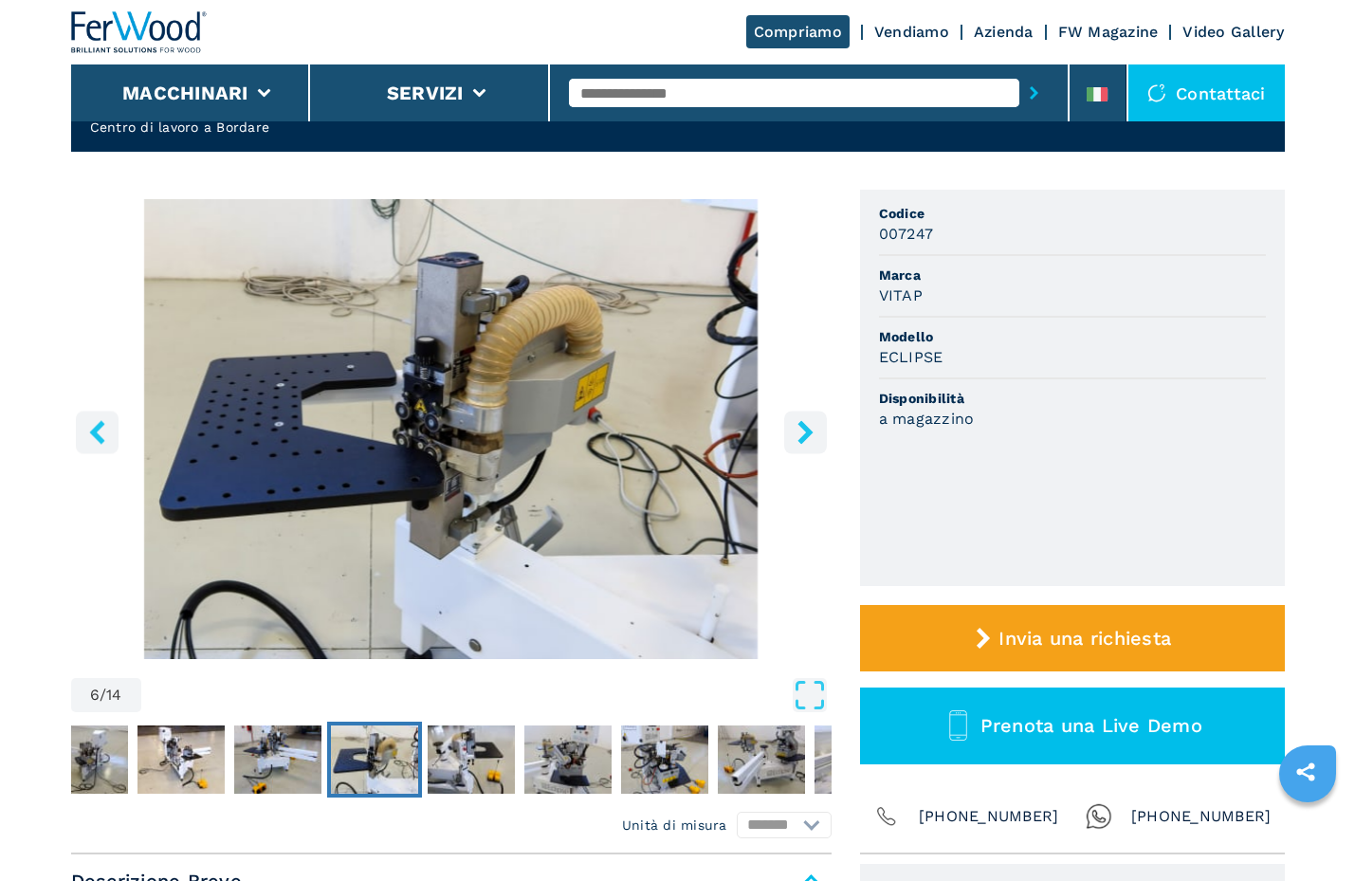
click at [819, 438] on button "right-button" at bounding box center [805, 432] width 43 height 43
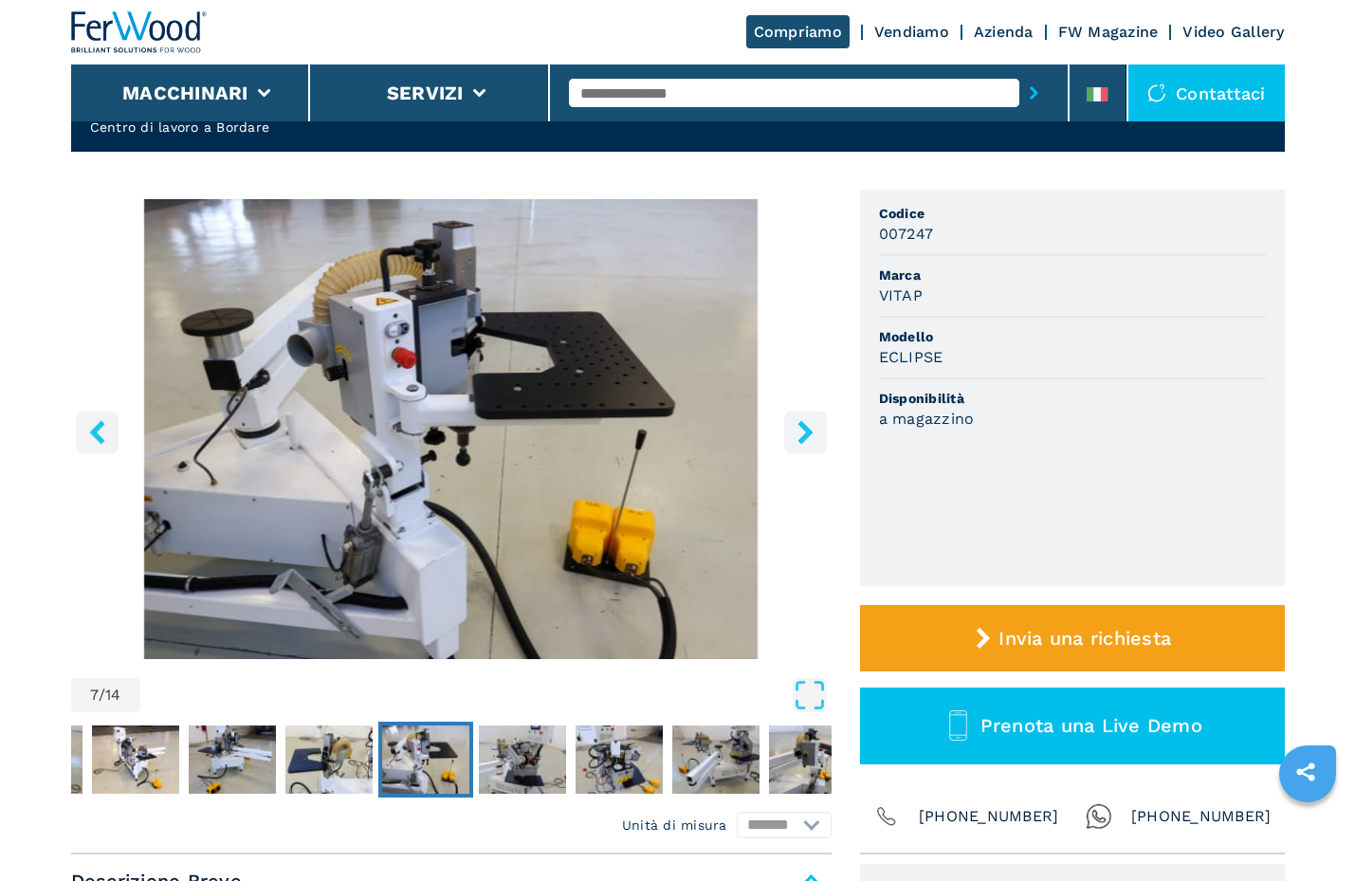
click at [819, 438] on button "right-button" at bounding box center [805, 432] width 43 height 43
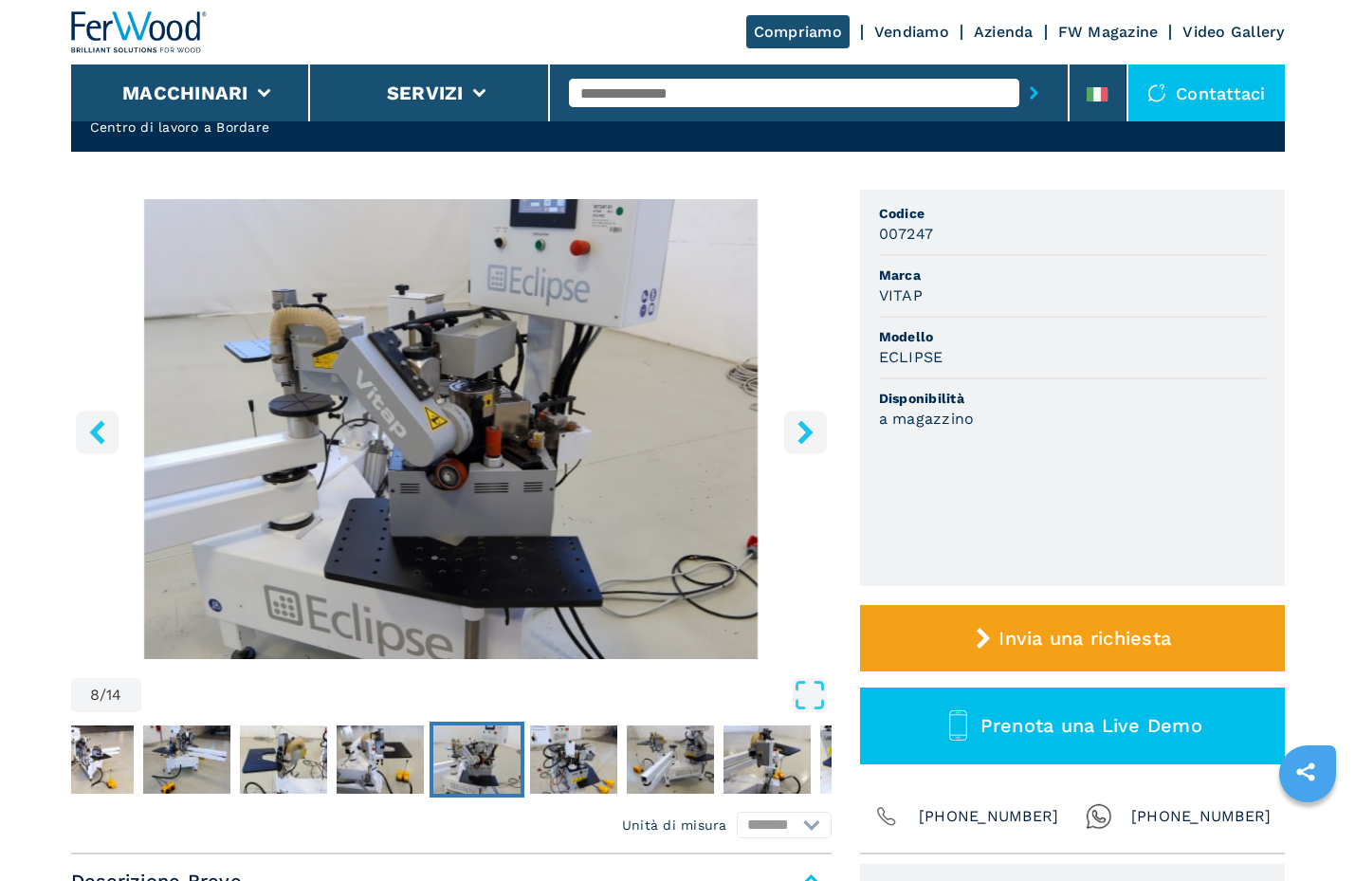
click at [819, 437] on button "right-button" at bounding box center [805, 432] width 43 height 43
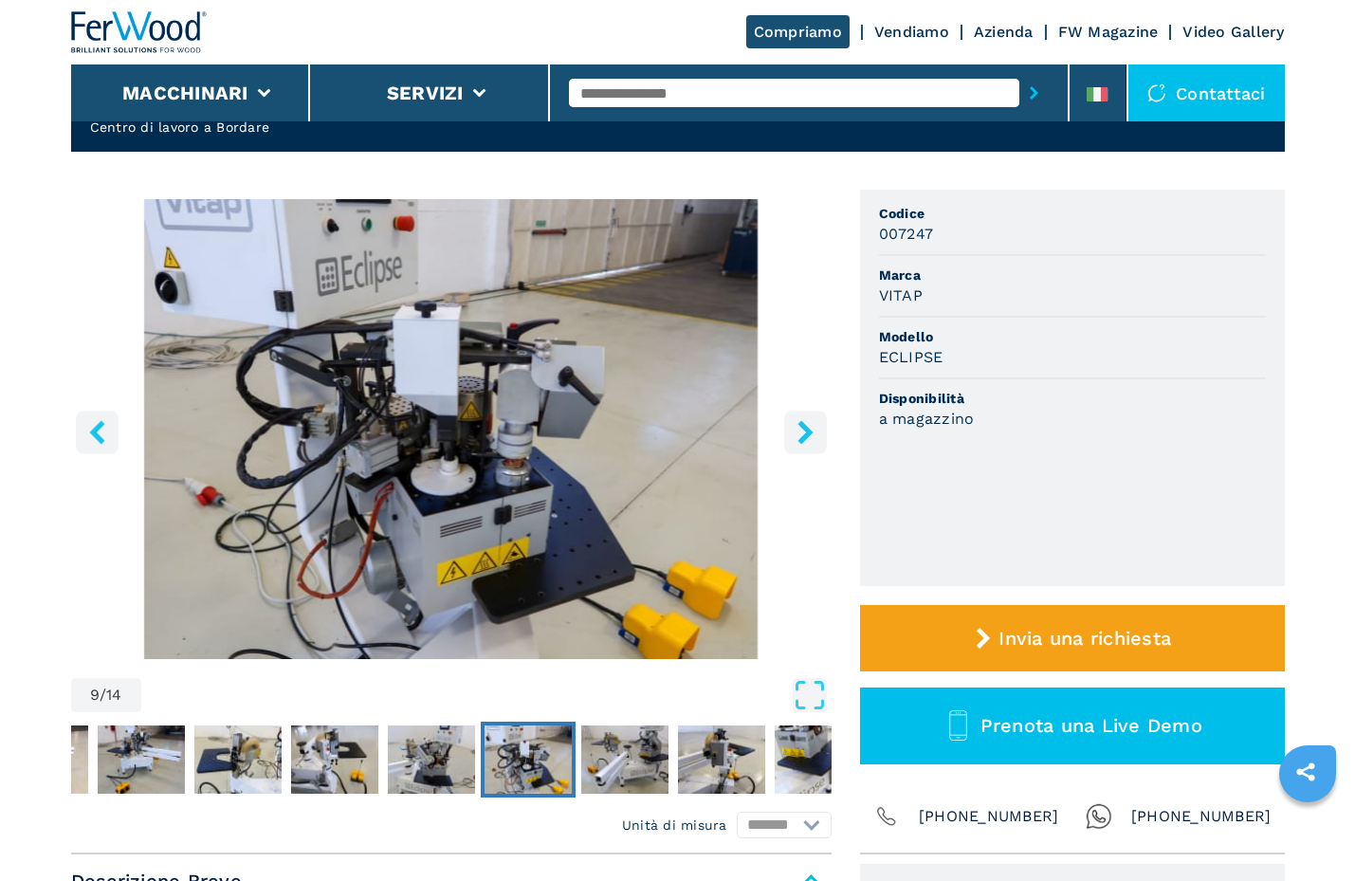
click at [819, 437] on button "right-button" at bounding box center [805, 432] width 43 height 43
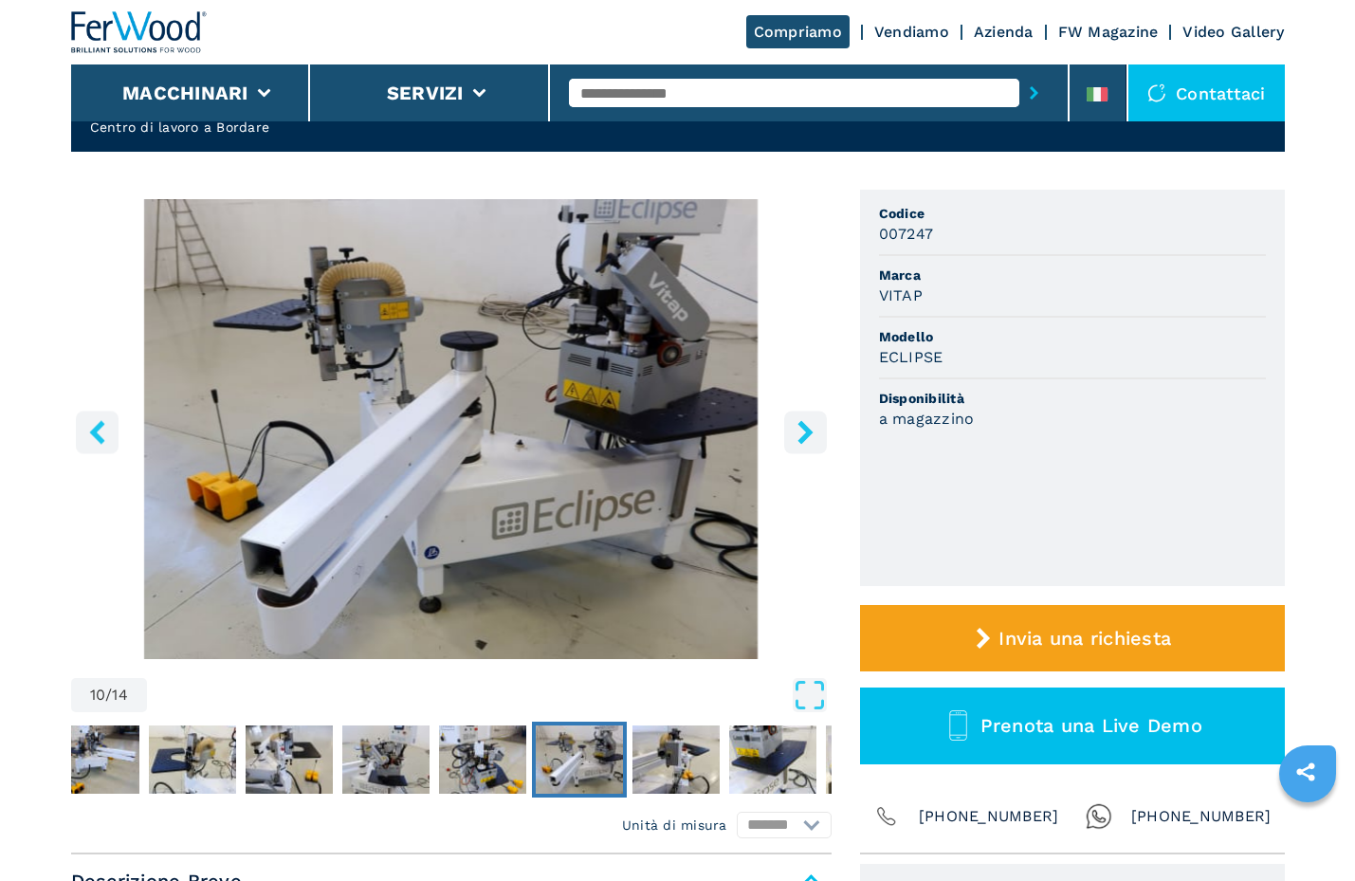
click at [819, 437] on button "right-button" at bounding box center [805, 432] width 43 height 43
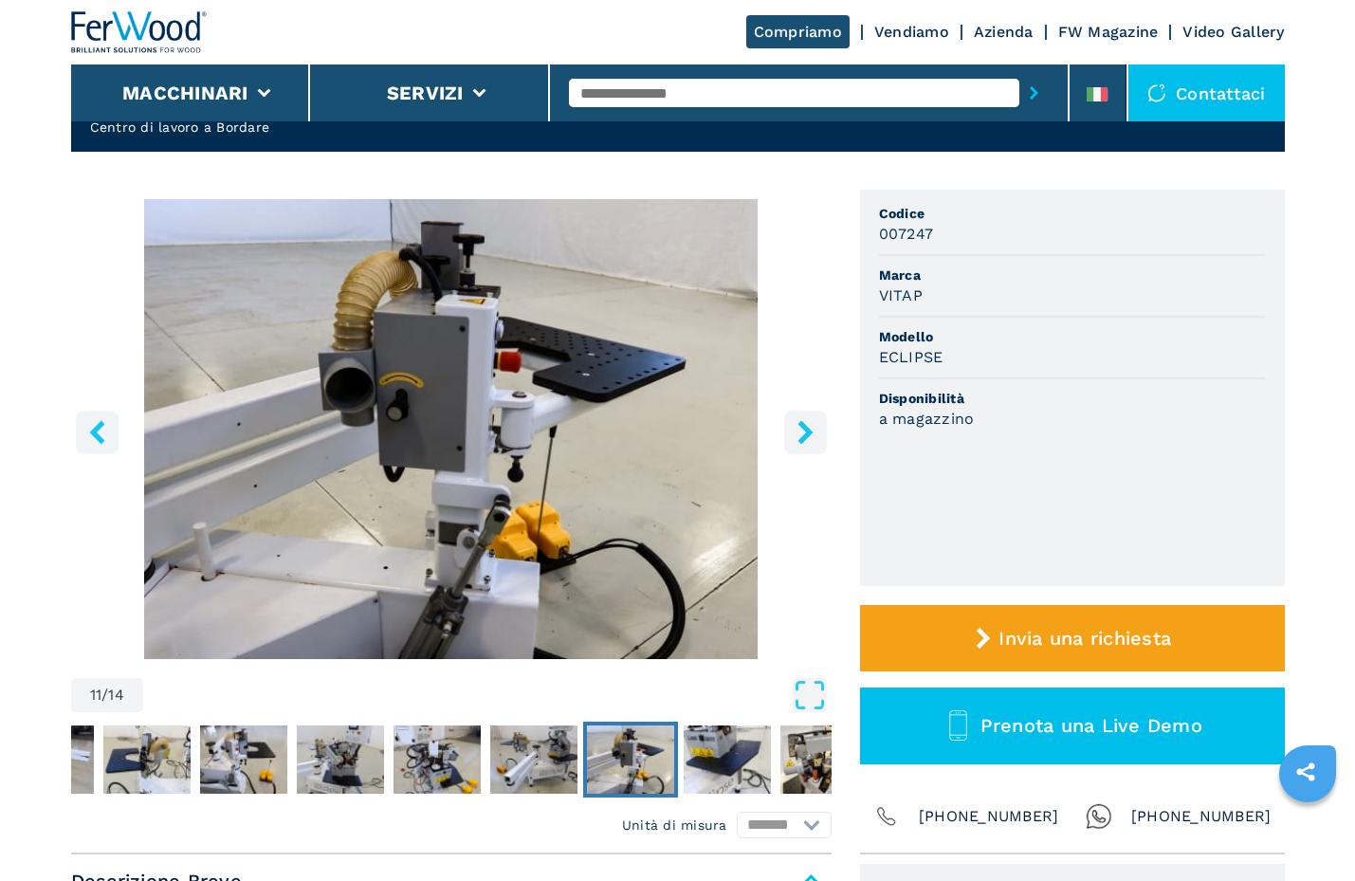
click at [819, 437] on button "right-button" at bounding box center [805, 432] width 43 height 43
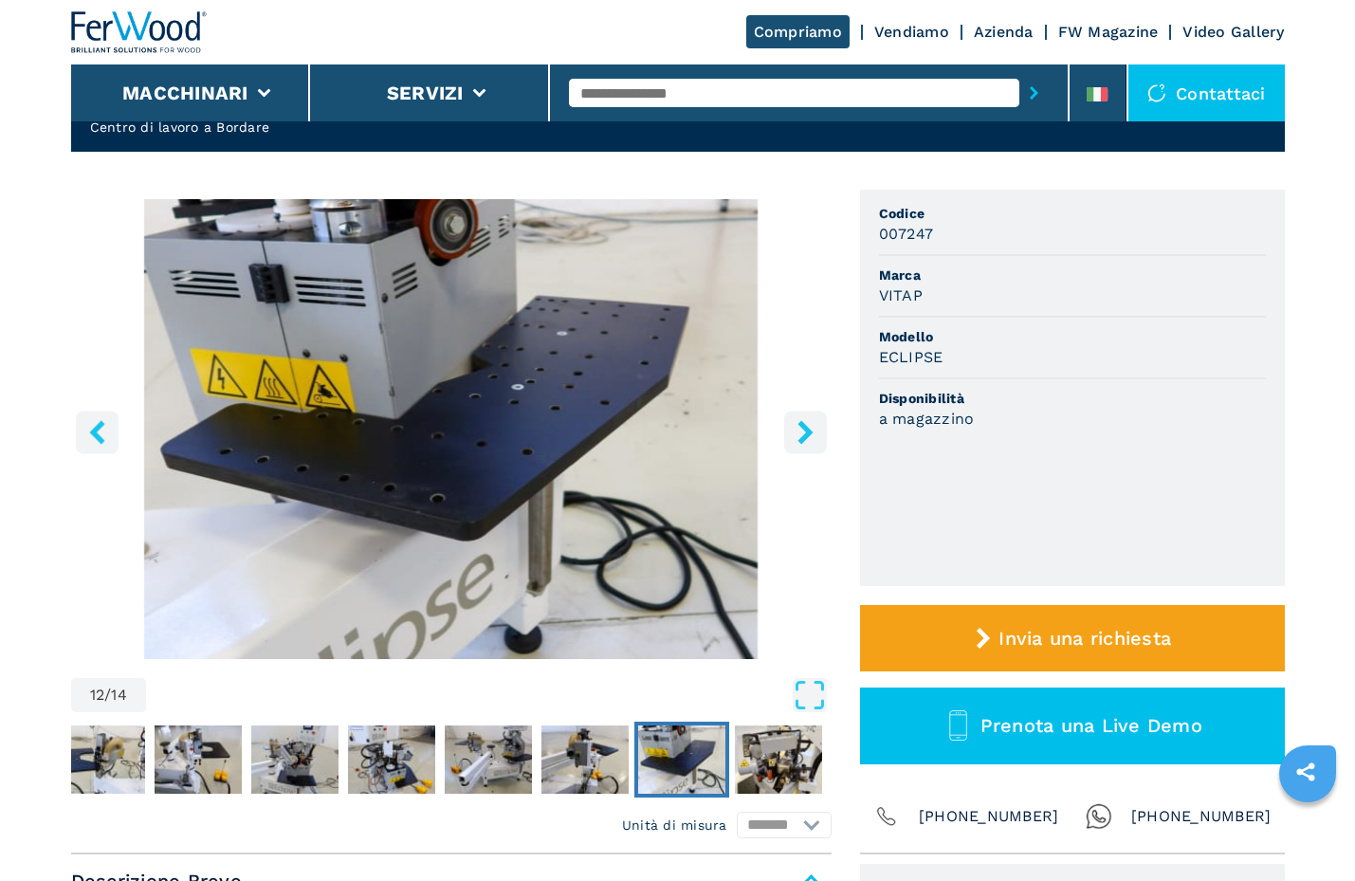
click at [819, 437] on button "right-button" at bounding box center [805, 432] width 43 height 43
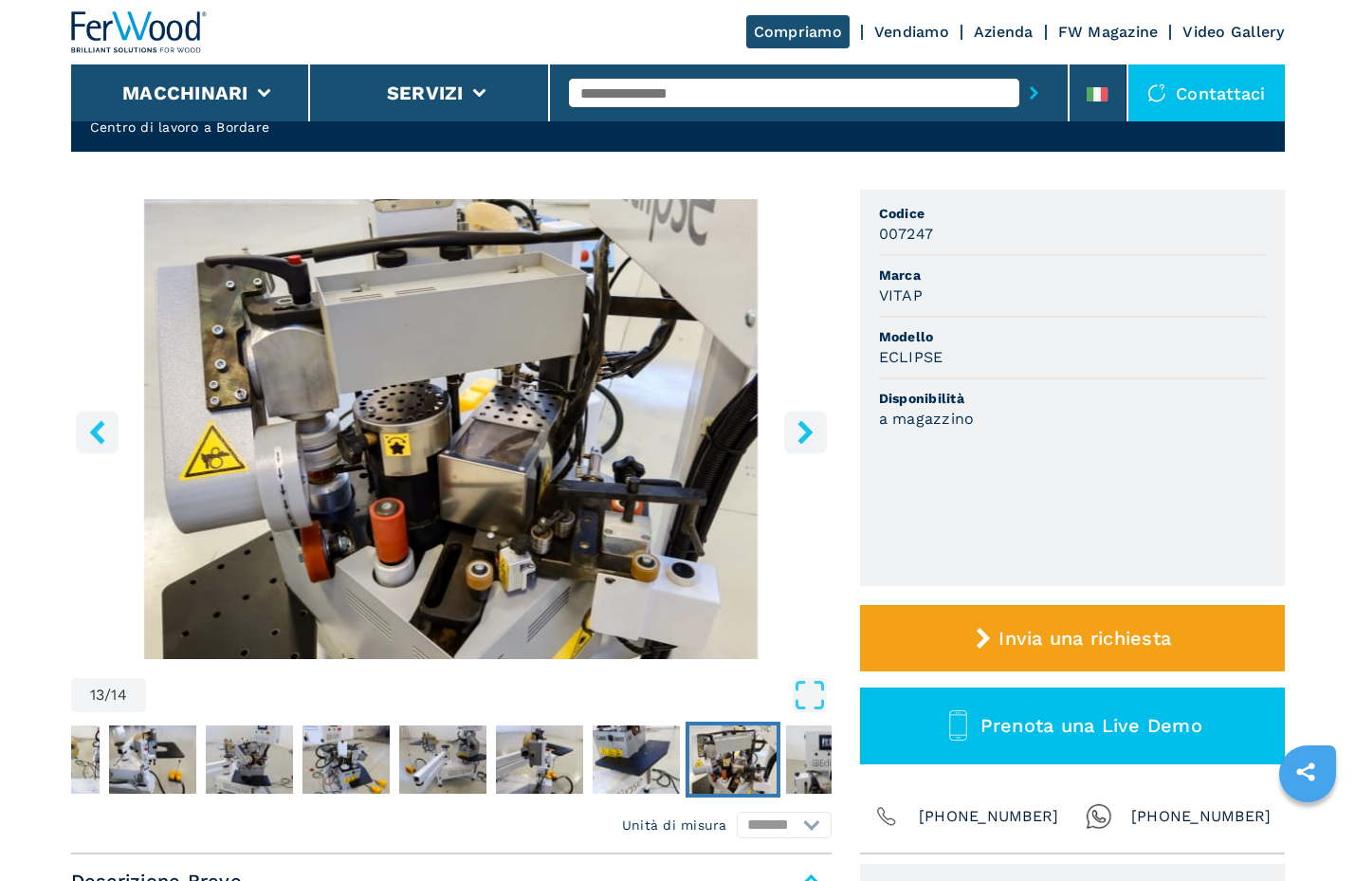
click at [801, 436] on icon "right-button" at bounding box center [806, 432] width 24 height 24
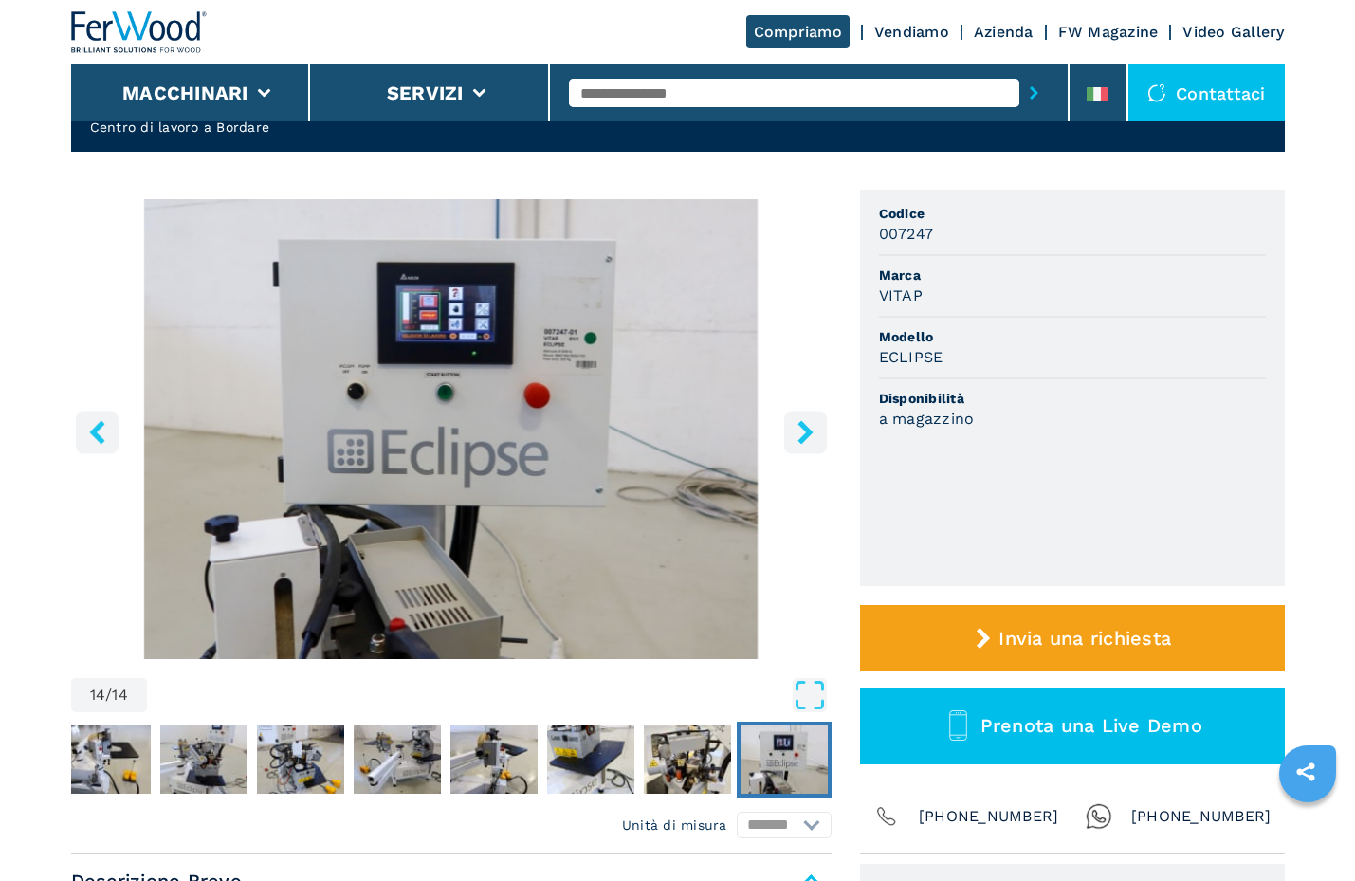
click at [801, 436] on icon "right-button" at bounding box center [806, 432] width 24 height 24
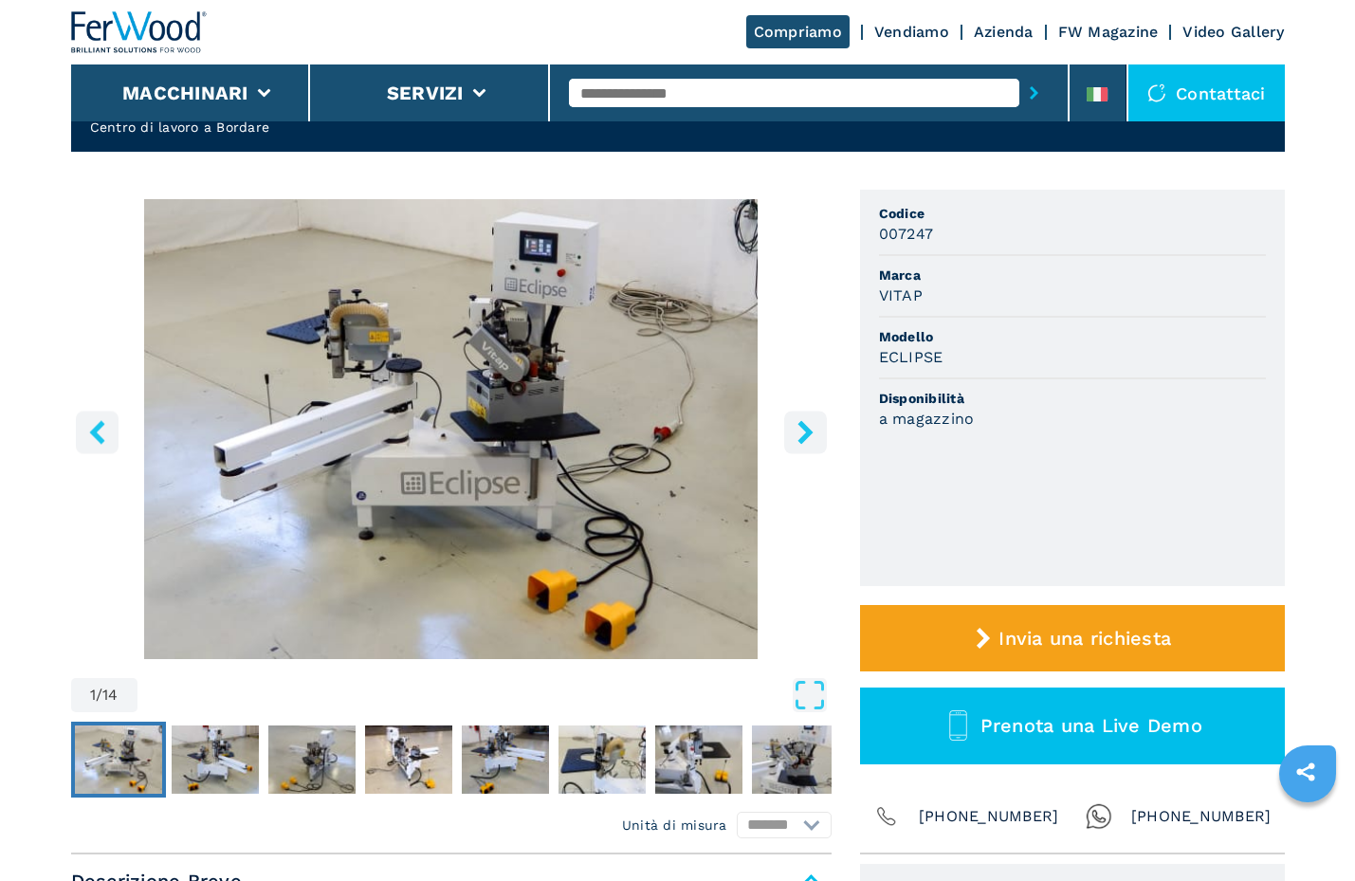
click at [801, 436] on icon "right-button" at bounding box center [806, 432] width 24 height 24
